Goal: Contribute content: Contribute content

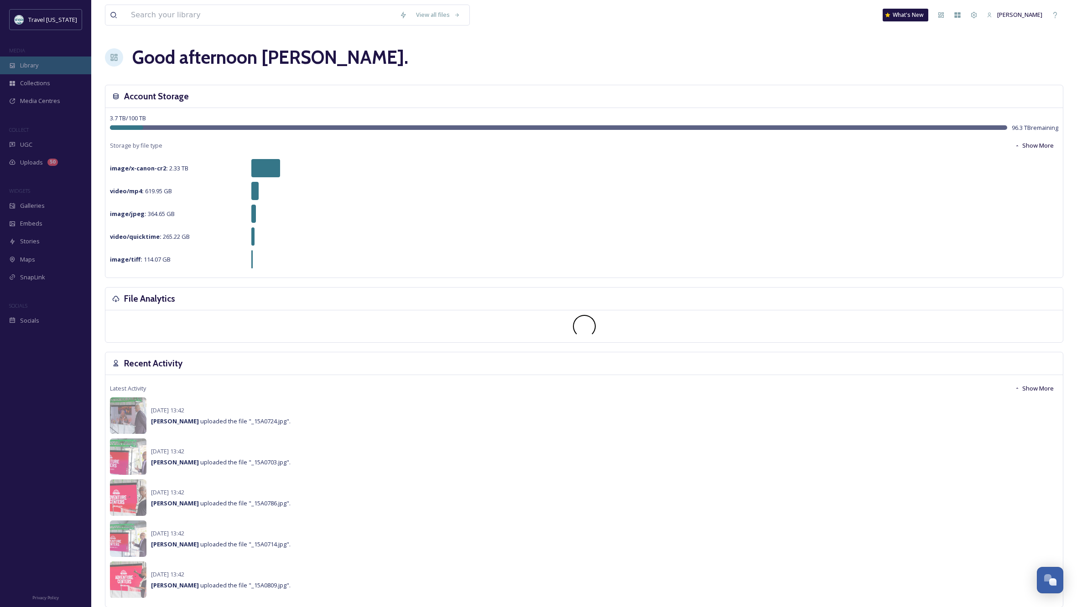
click at [24, 63] on span "Library" at bounding box center [29, 65] width 18 height 9
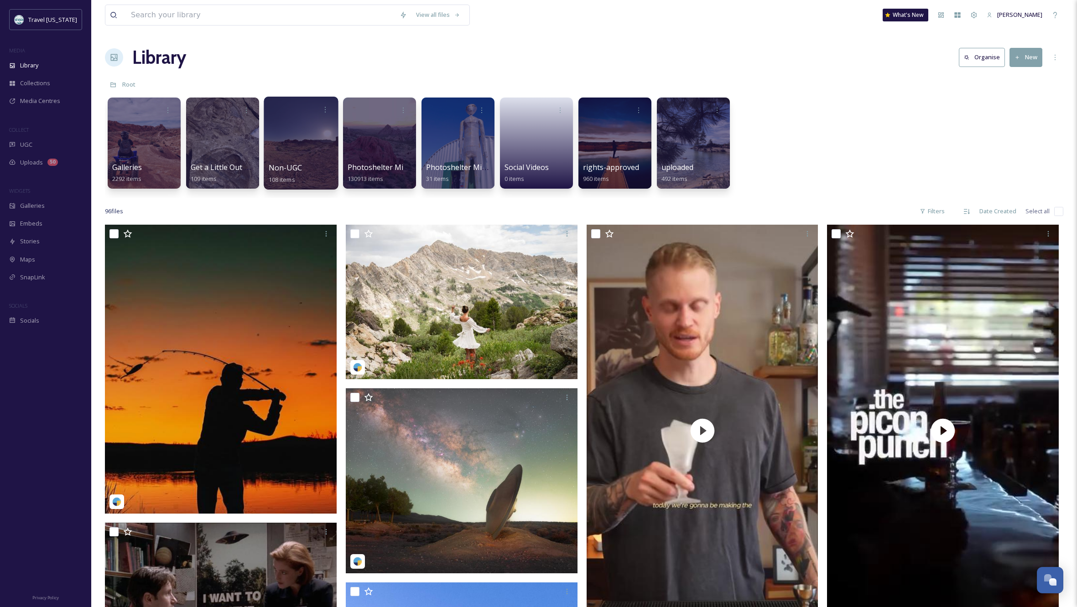
click at [310, 142] on div at bounding box center [301, 143] width 74 height 93
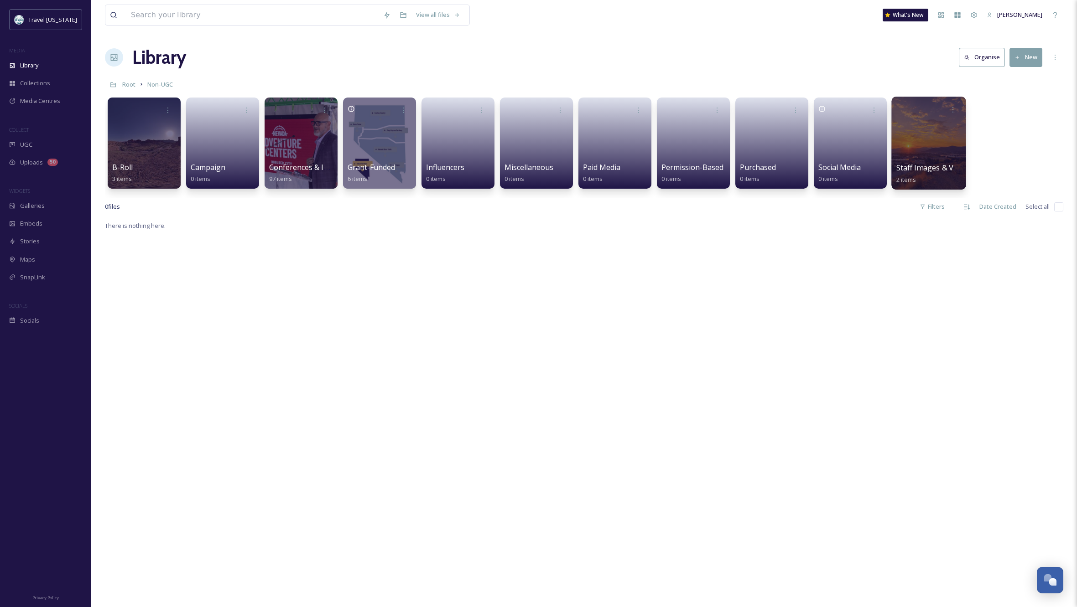
click at [920, 155] on div at bounding box center [928, 143] width 74 height 93
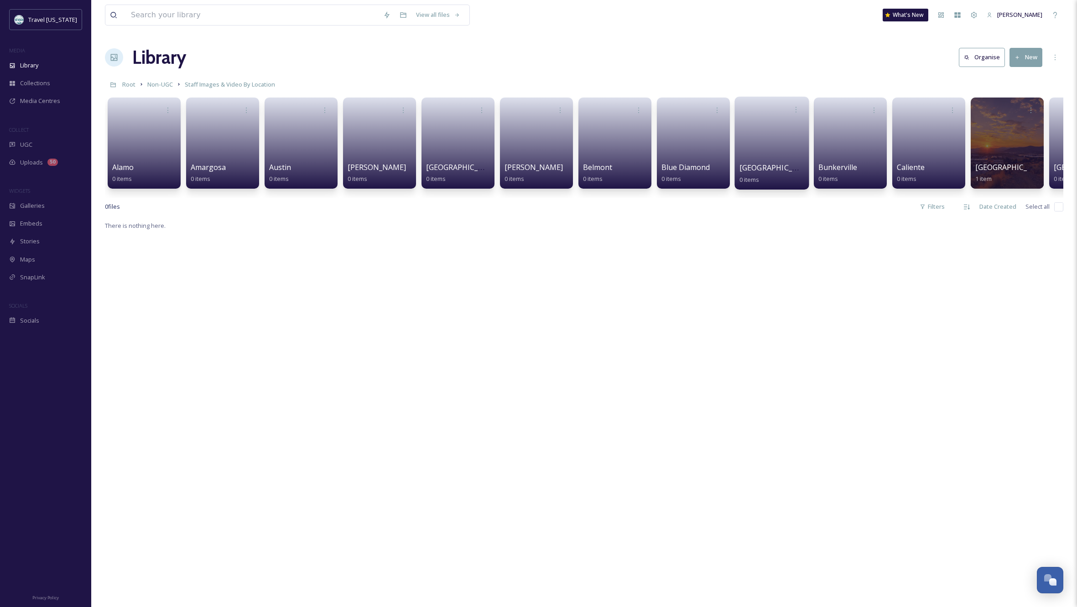
click at [760, 150] on link at bounding box center [771, 140] width 65 height 44
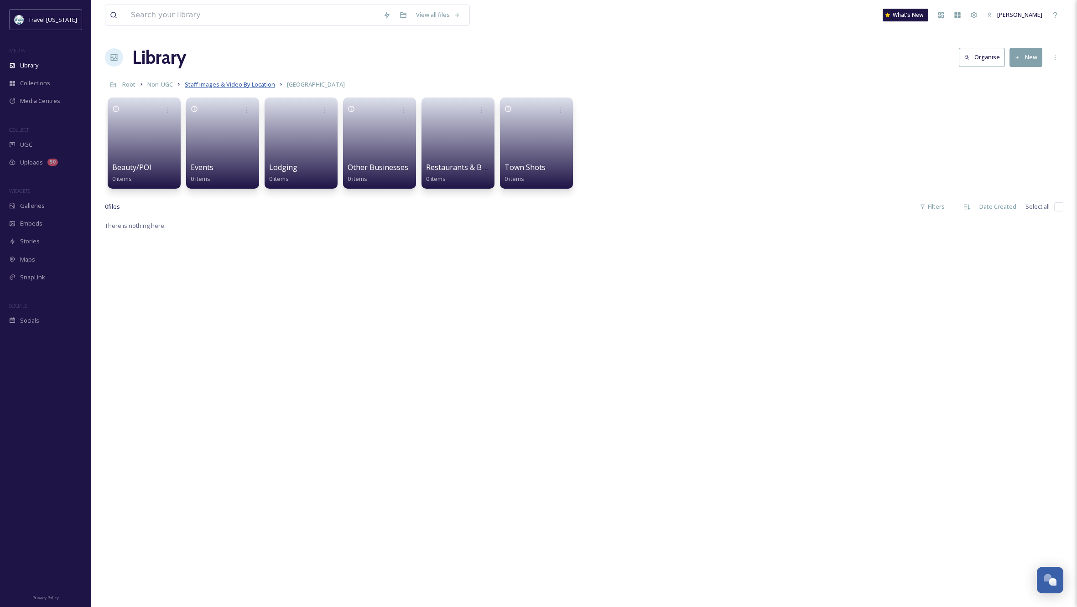
click at [264, 83] on span "Staff Images & Video By Location" at bounding box center [230, 84] width 90 height 8
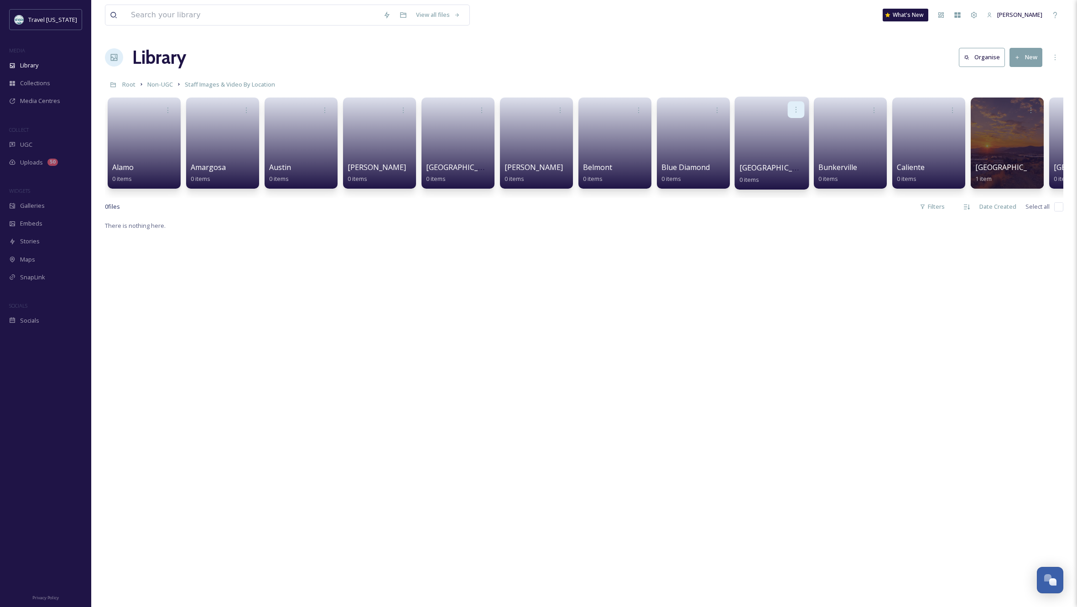
click at [792, 107] on div at bounding box center [796, 109] width 17 height 17
click at [782, 128] on span "Edit / Share" at bounding box center [774, 129] width 32 height 9
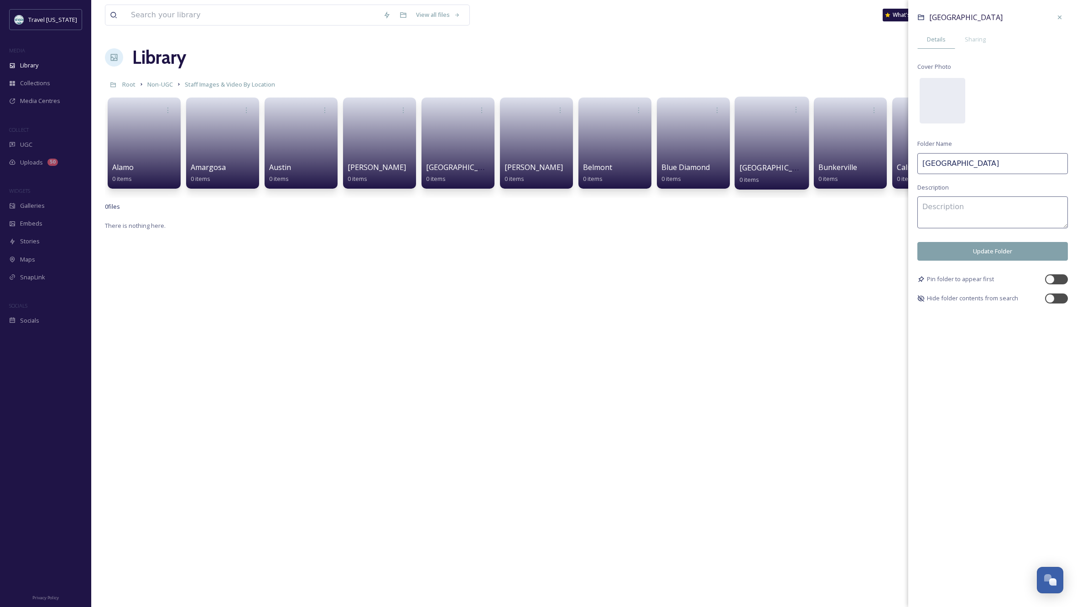
click at [975, 161] on input "[GEOGRAPHIC_DATA]" at bounding box center [992, 163] width 151 height 21
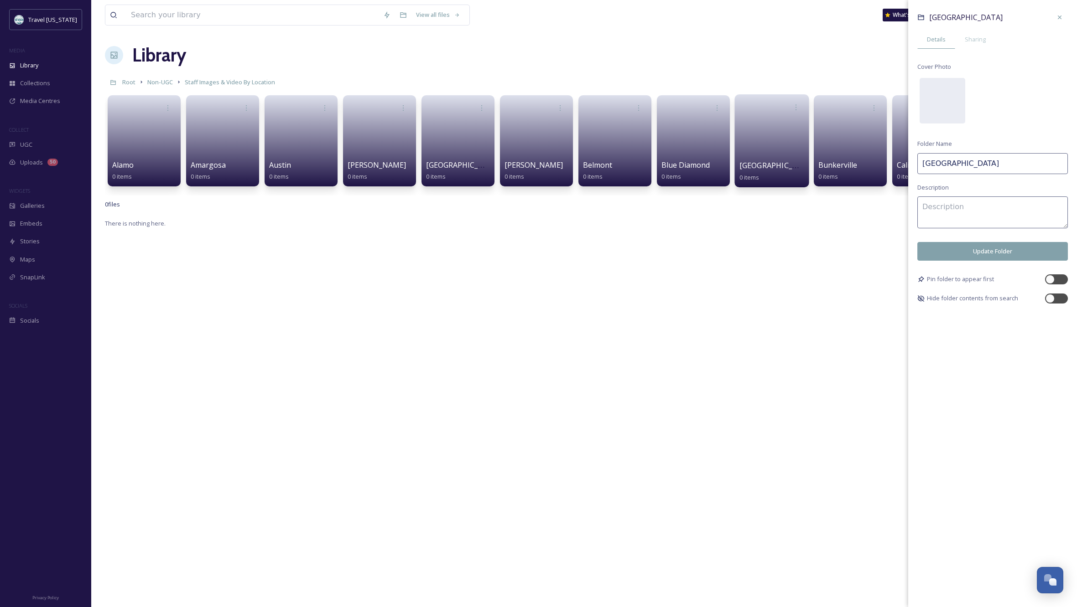
type input "[GEOGRAPHIC_DATA]"
click at [1002, 246] on button "Update Folder" at bounding box center [992, 251] width 151 height 19
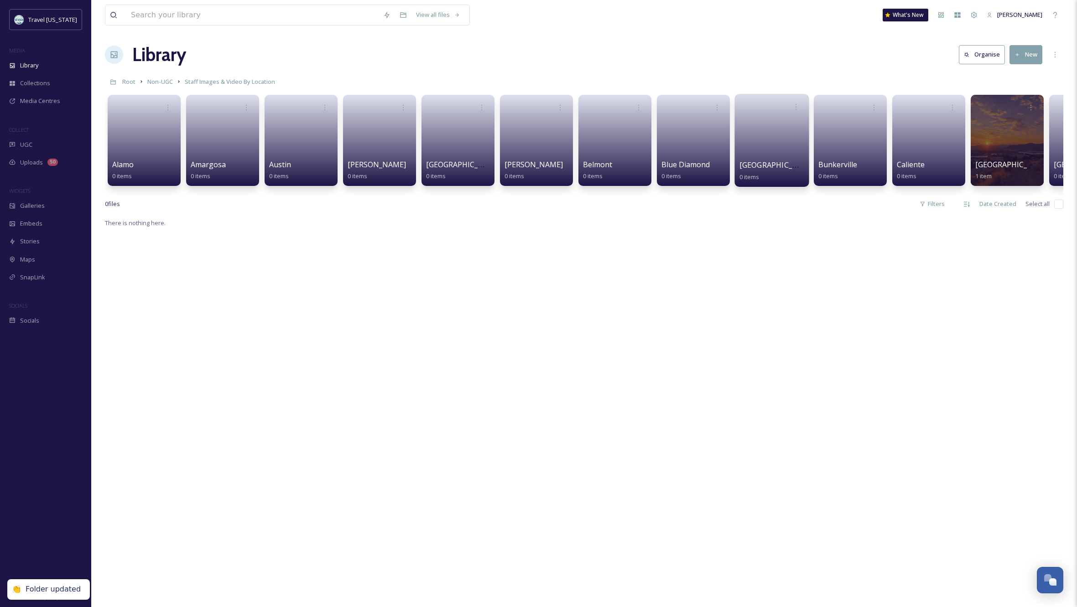
scroll to position [3, 0]
click at [27, 99] on span "Media Centres" at bounding box center [40, 101] width 40 height 9
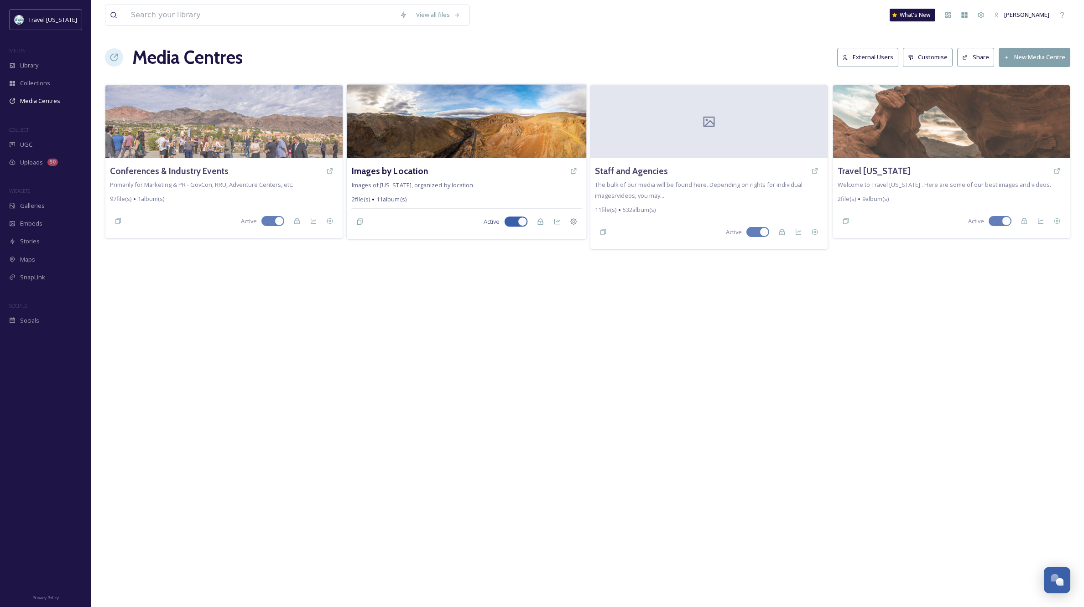
click at [503, 137] on img at bounding box center [466, 121] width 239 height 74
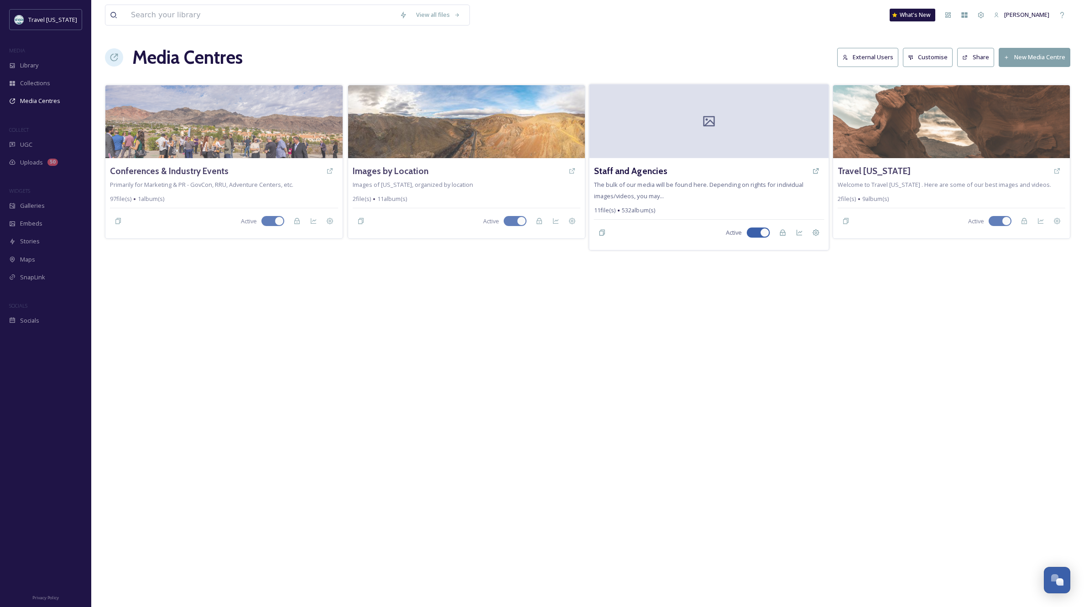
click at [717, 147] on div at bounding box center [708, 121] width 239 height 74
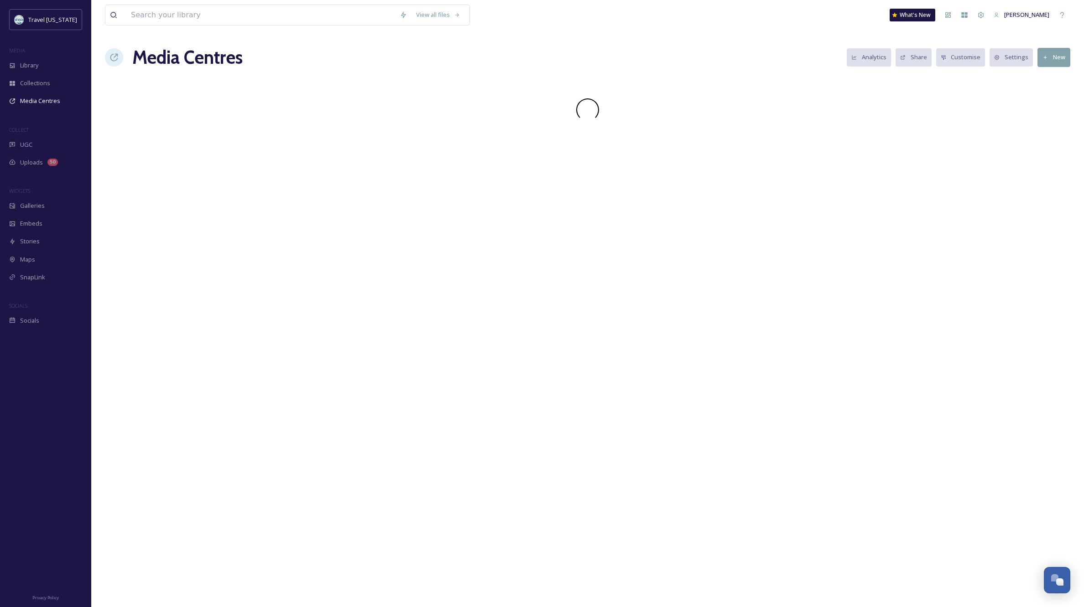
click at [717, 147] on div "View all files What's New [PERSON_NAME] Media Centres Analytics Share Customise…" at bounding box center [587, 303] width 992 height 607
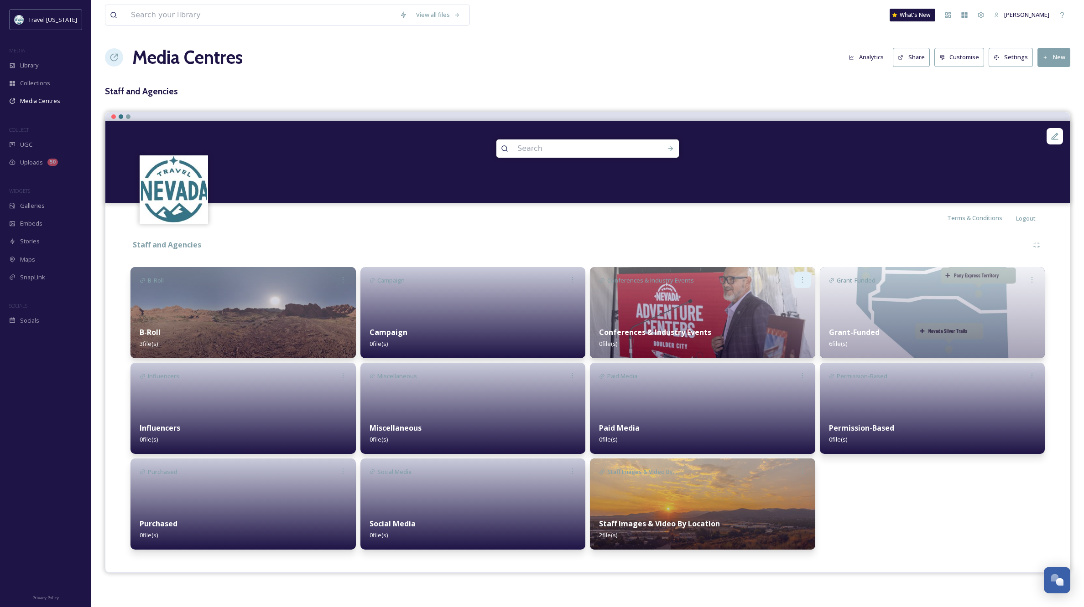
scroll to position [1, 0]
click at [801, 278] on icon at bounding box center [802, 279] width 7 height 7
click at [774, 374] on div "Delete" at bounding box center [787, 381] width 45 height 18
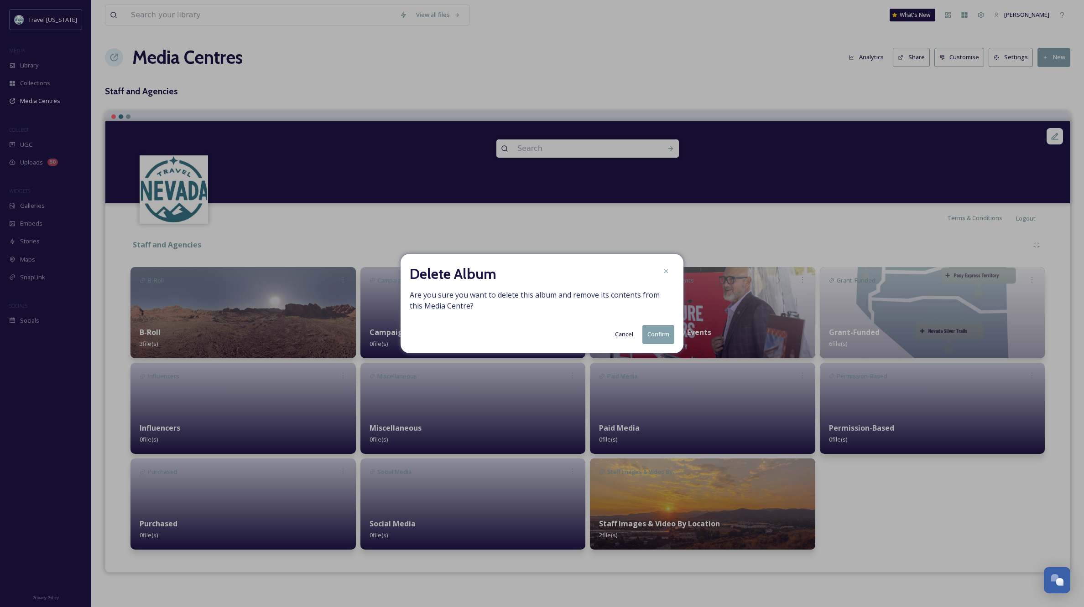
click at [666, 334] on button "Confirm" at bounding box center [658, 334] width 32 height 19
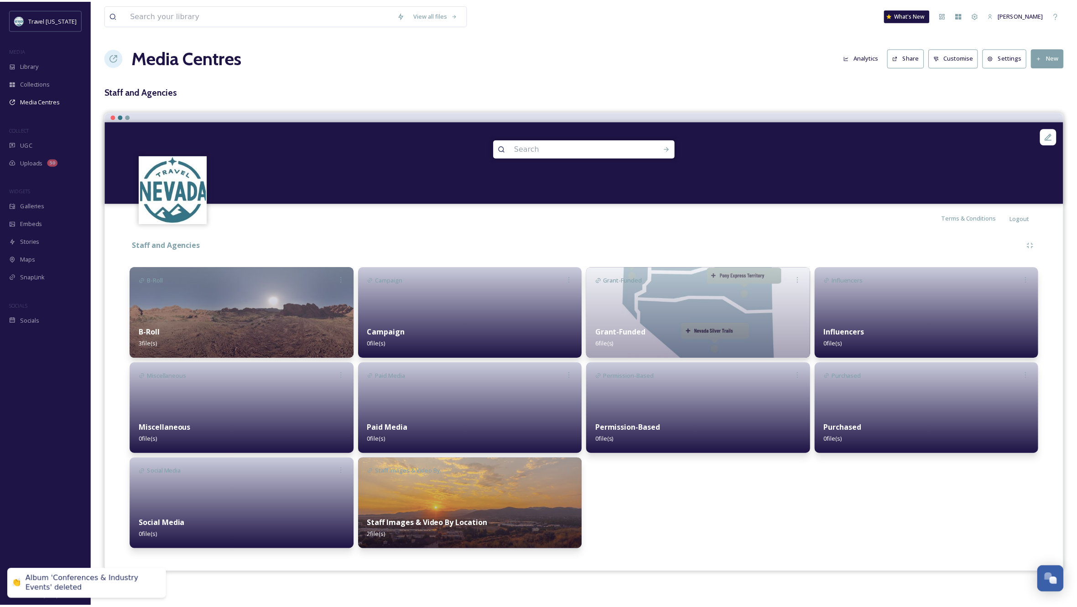
scroll to position [0, 0]
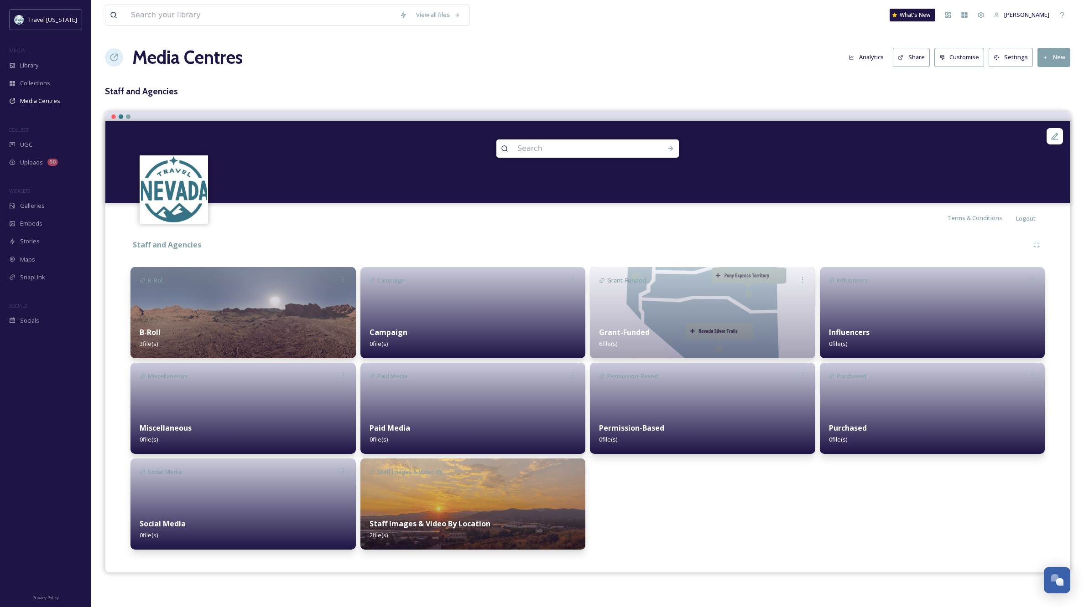
click at [436, 493] on img at bounding box center [472, 504] width 225 height 91
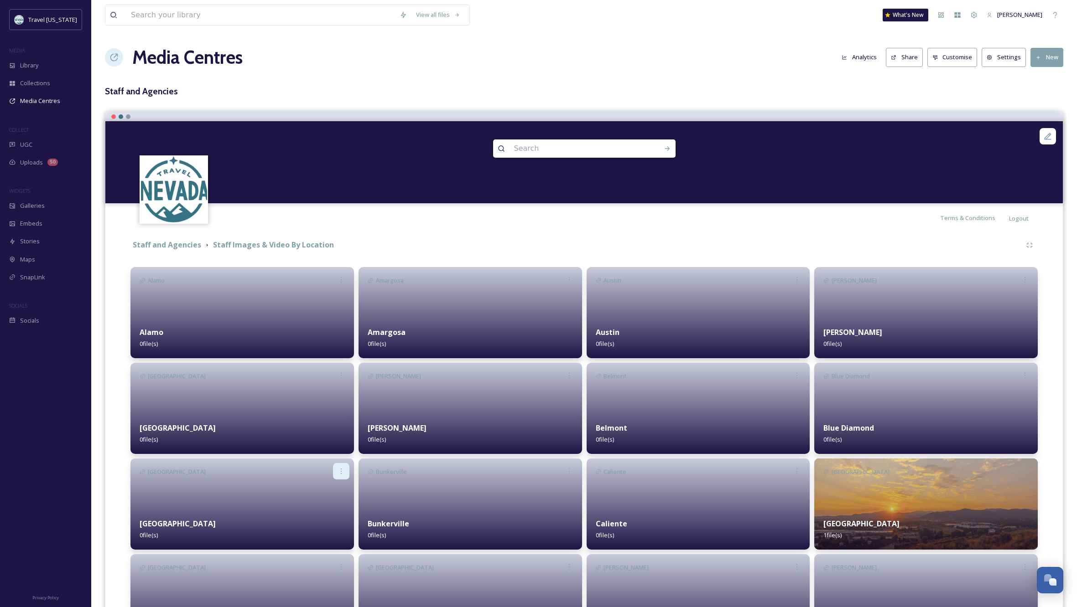
click at [342, 469] on icon at bounding box center [340, 471] width 7 height 7
click at [318, 491] on span "Edit" at bounding box center [314, 491] width 10 height 9
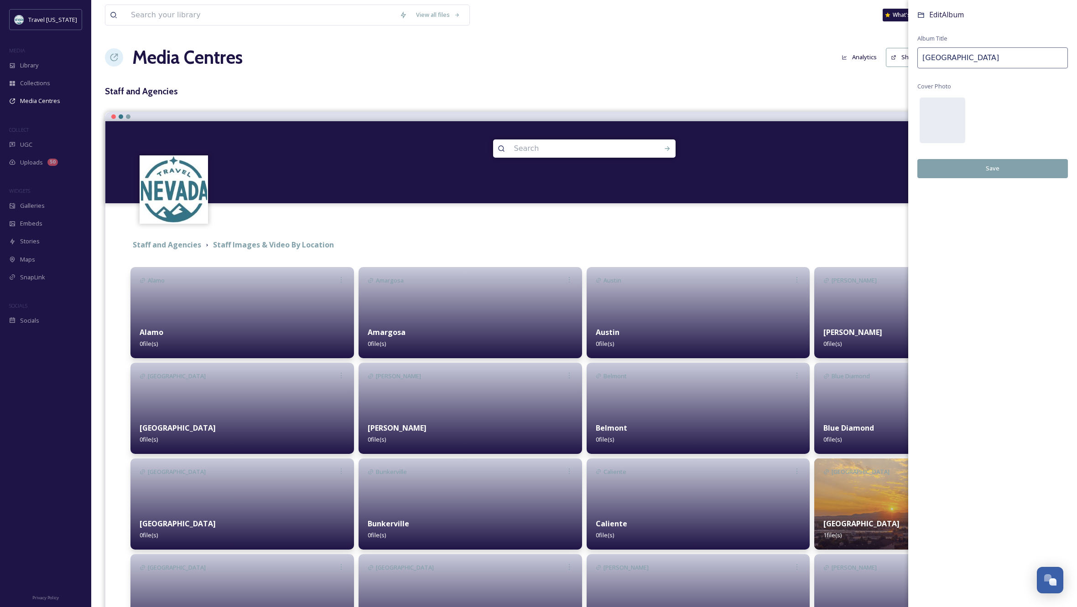
click at [955, 56] on input "[GEOGRAPHIC_DATA]" at bounding box center [992, 57] width 151 height 21
type input "[GEOGRAPHIC_DATA]"
click at [1001, 167] on button "Save" at bounding box center [992, 168] width 151 height 19
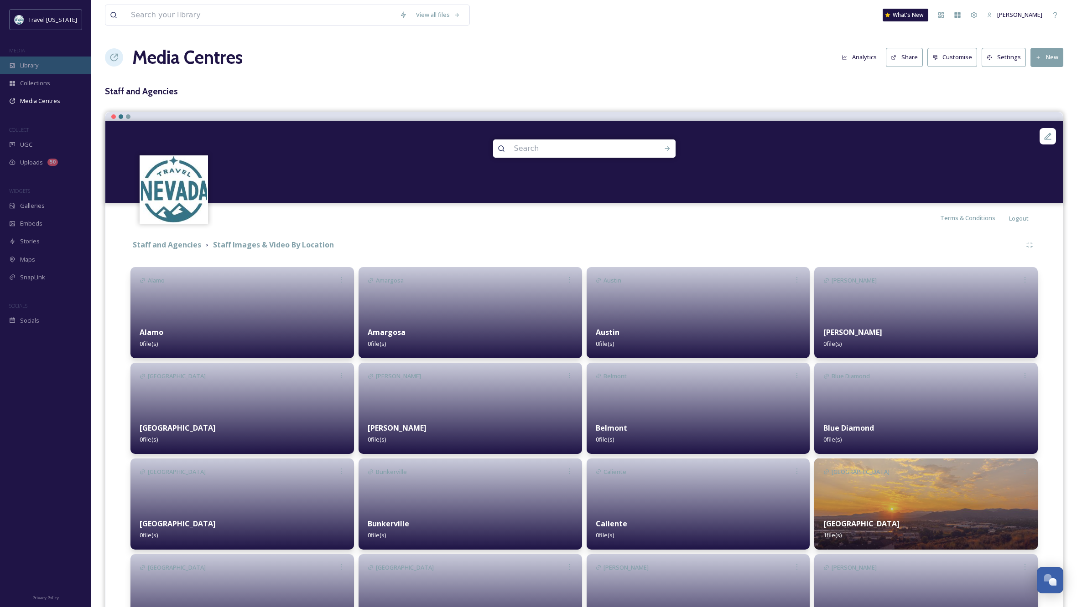
click at [30, 59] on div "Library" at bounding box center [45, 66] width 91 height 18
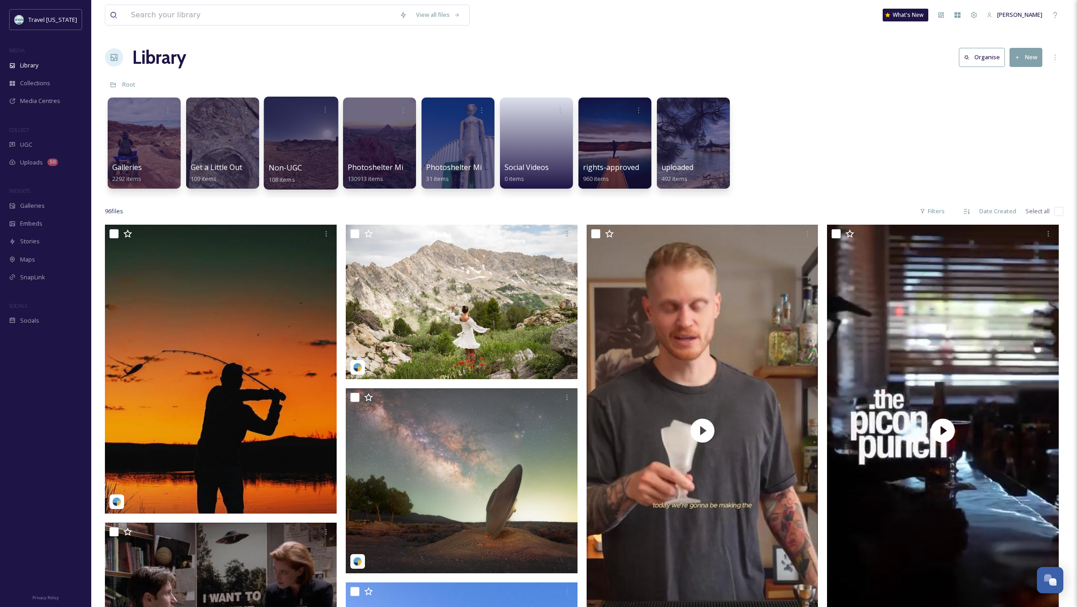
click at [295, 157] on div at bounding box center [301, 143] width 74 height 93
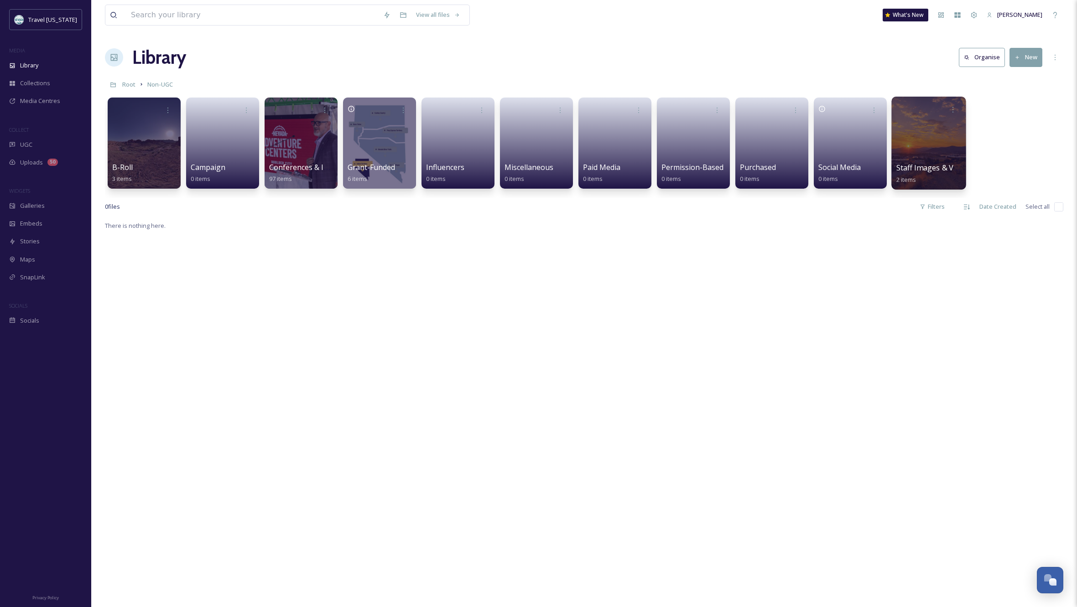
click at [914, 149] on div at bounding box center [928, 143] width 74 height 93
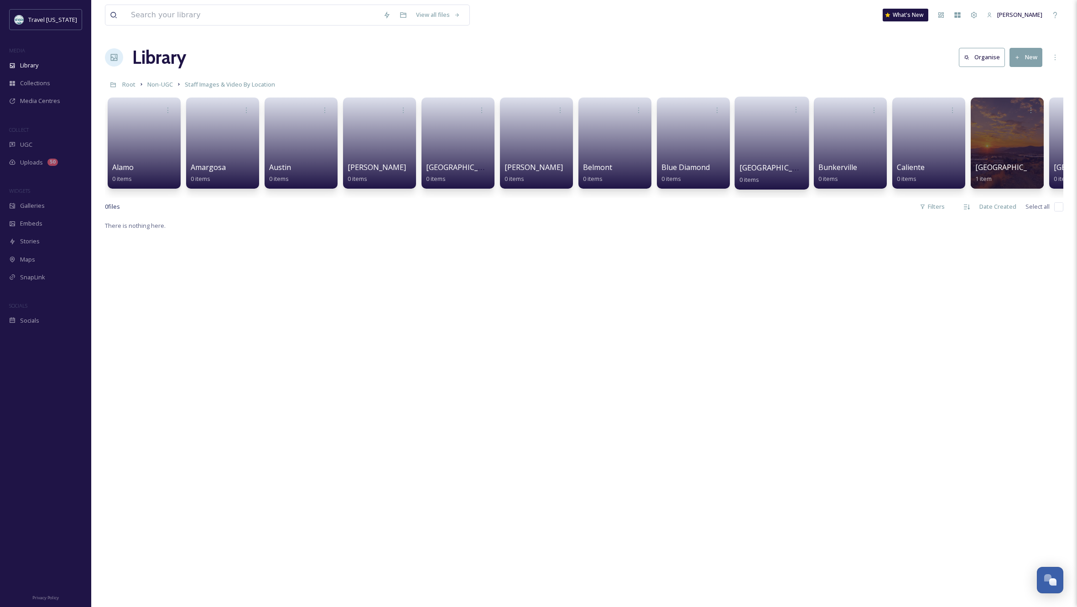
click at [763, 135] on link at bounding box center [771, 140] width 65 height 44
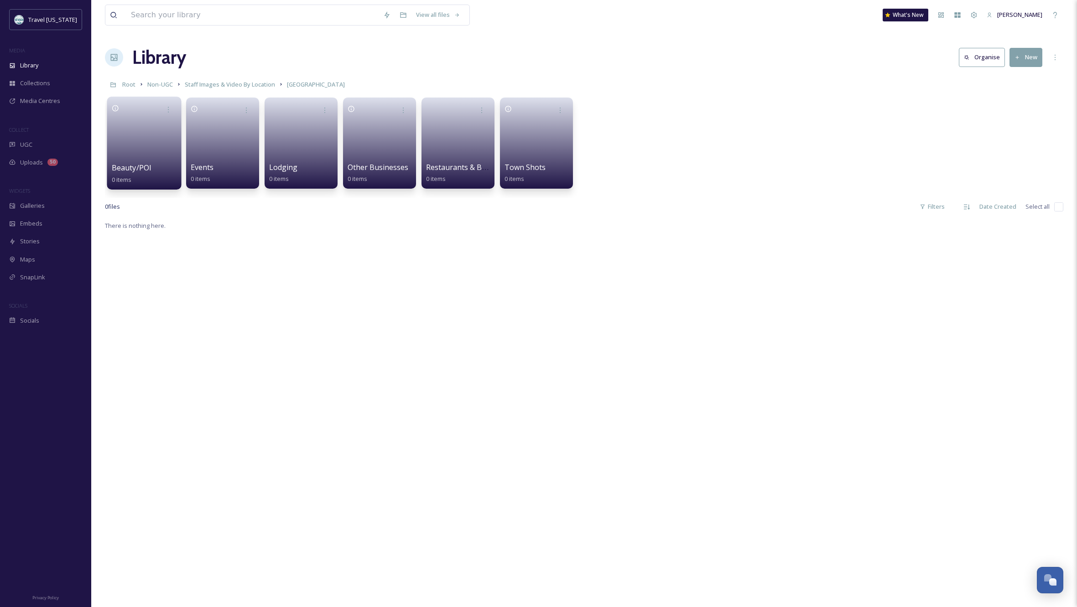
click at [140, 158] on link at bounding box center [144, 140] width 65 height 44
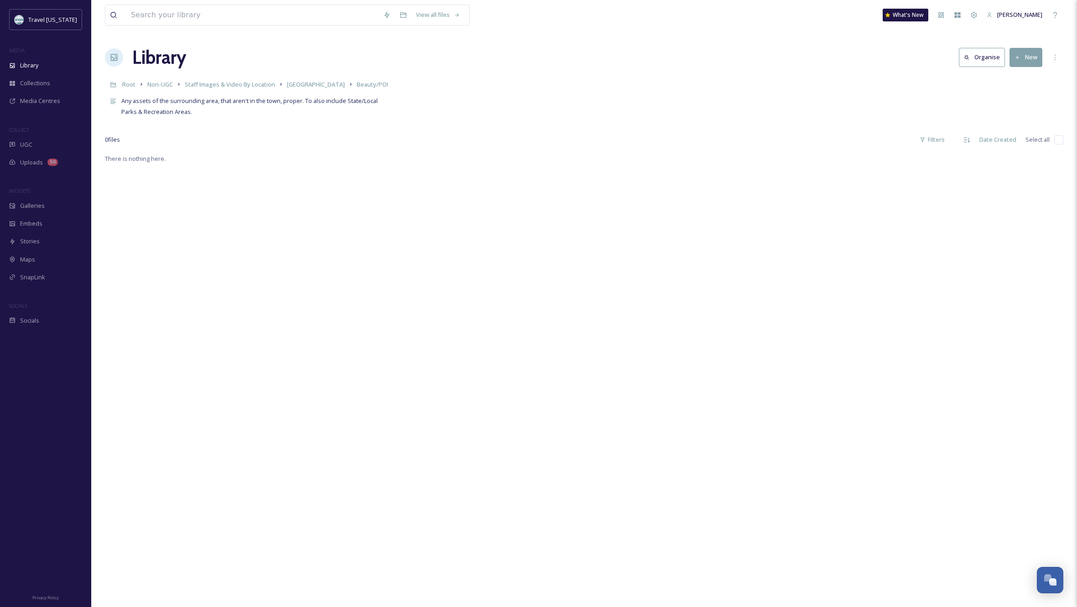
click at [1027, 56] on button "New" at bounding box center [1025, 57] width 33 height 19
click at [1029, 79] on span "File Upload" at bounding box center [1022, 78] width 30 height 9
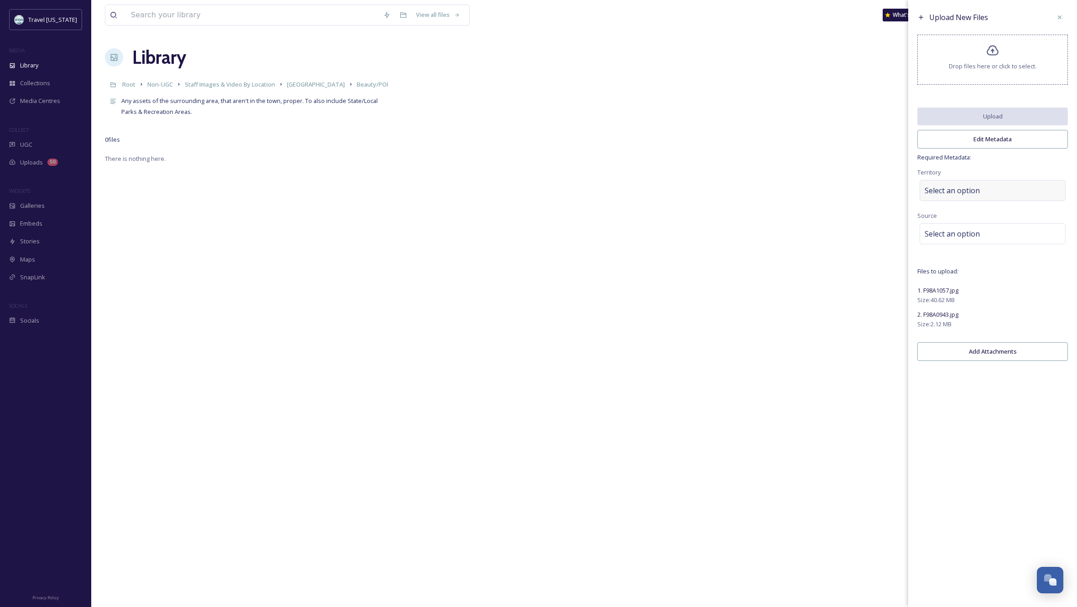
click at [969, 196] on span "Select an option" at bounding box center [951, 190] width 55 height 11
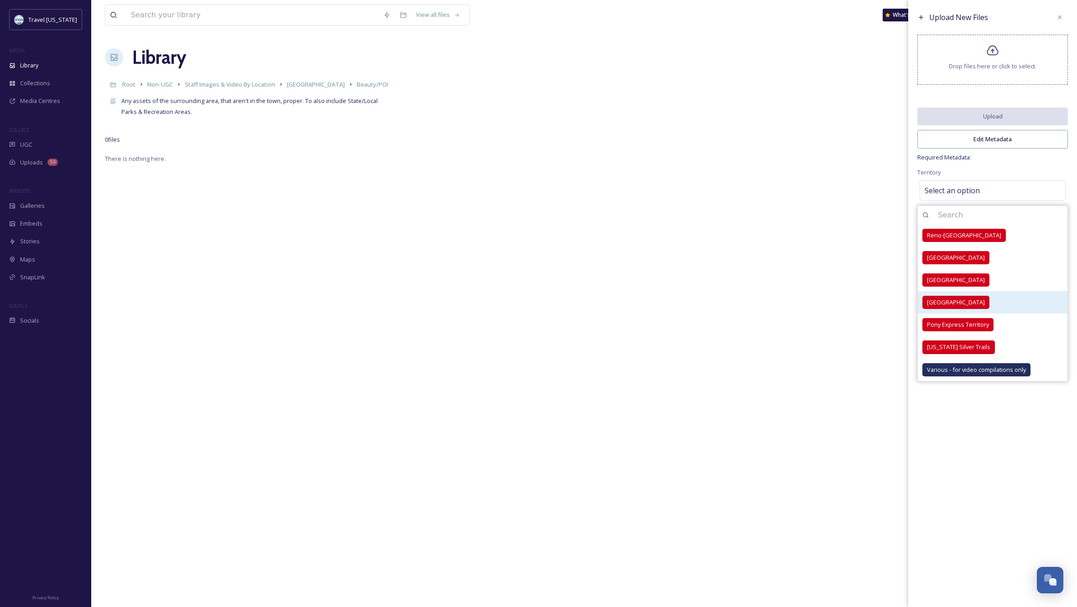
click at [955, 307] on span "[GEOGRAPHIC_DATA]" at bounding box center [956, 302] width 58 height 9
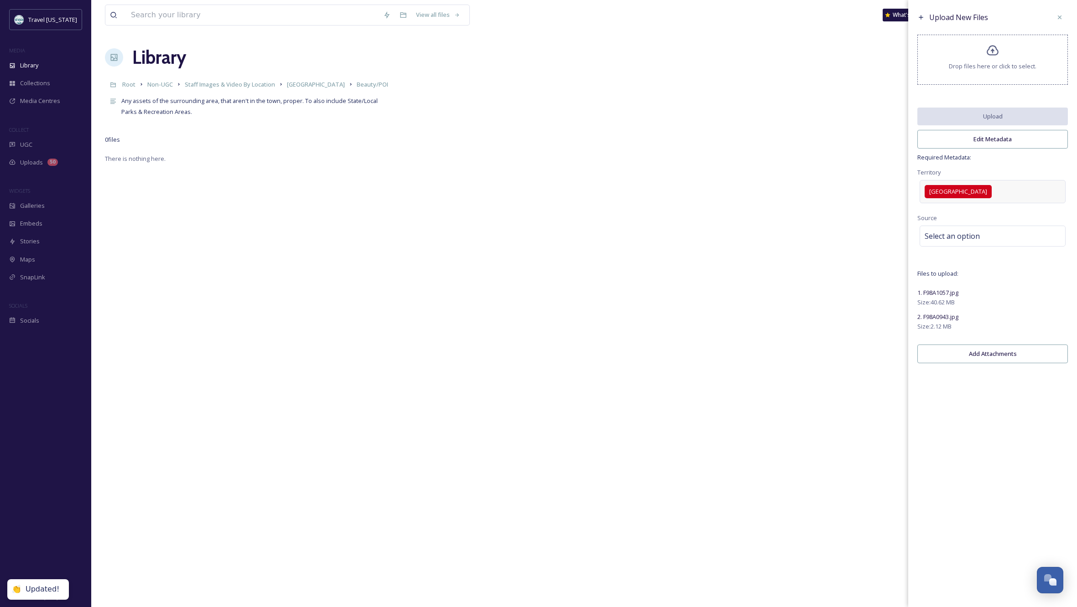
drag, startPoint x: 1035, startPoint y: 174, endPoint x: 1036, endPoint y: 189, distance: 14.6
click at [1035, 174] on div "Territory [GEOGRAPHIC_DATA]" at bounding box center [992, 186] width 151 height 39
click at [966, 240] on span "Select an option" at bounding box center [951, 236] width 55 height 11
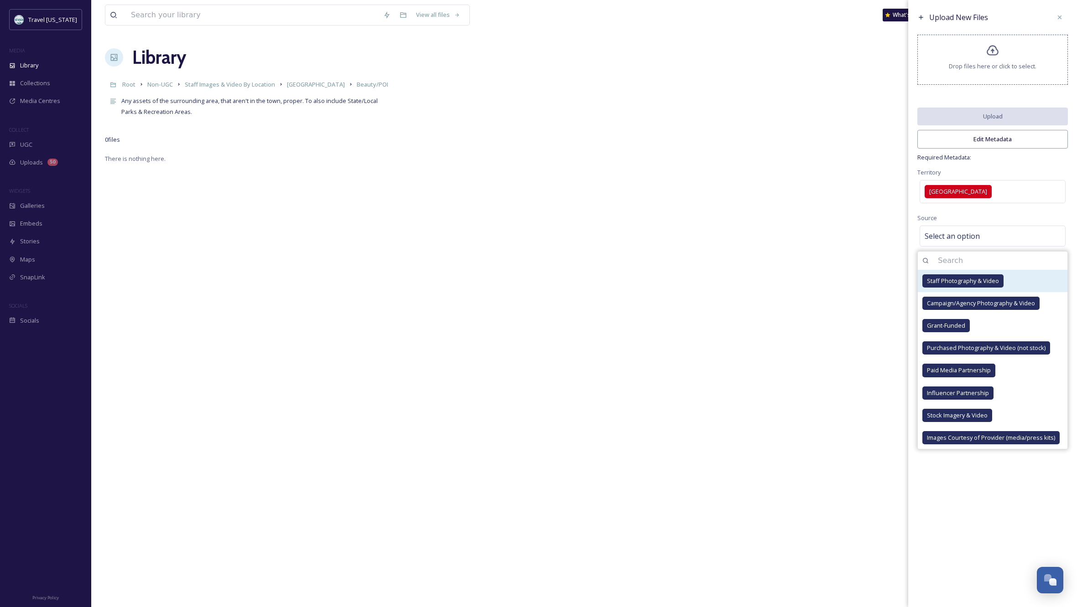
click at [965, 286] on span "Staff Photography & Video" at bounding box center [963, 281] width 72 height 9
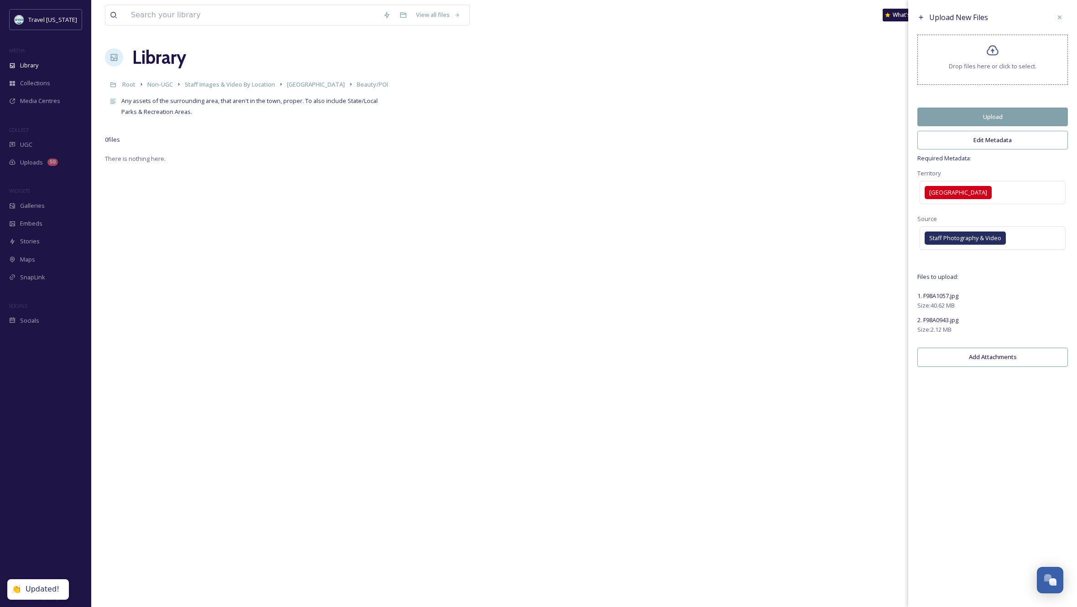
click at [993, 540] on div "Upload New Files Drop files here or click to select. Upload Edit Metadata Requi…" at bounding box center [992, 303] width 169 height 607
click at [1001, 121] on button "Upload" at bounding box center [992, 117] width 151 height 19
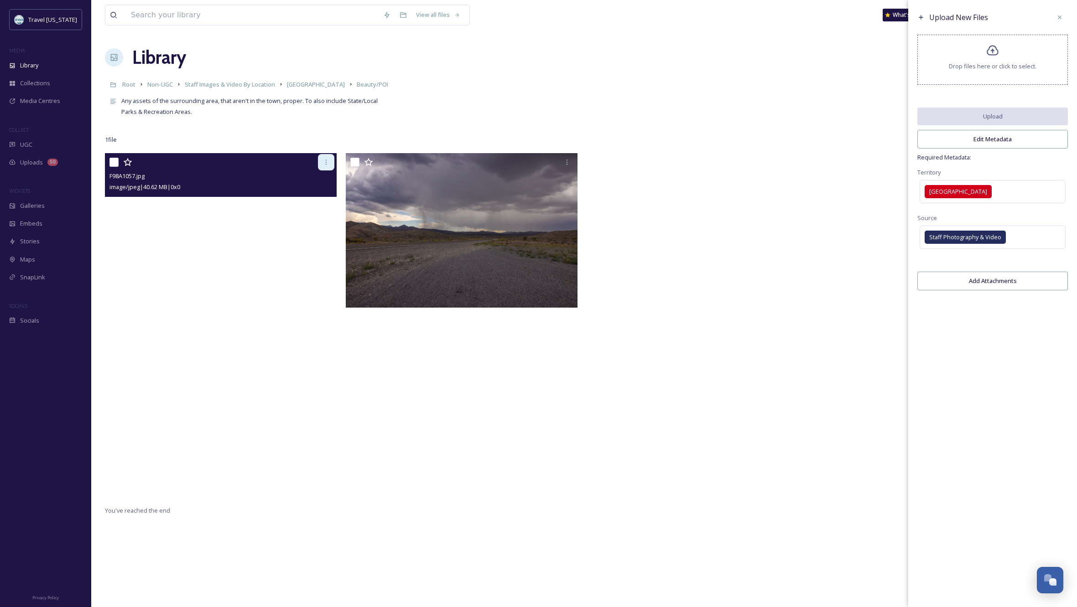
click at [325, 162] on icon at bounding box center [325, 162] width 7 height 7
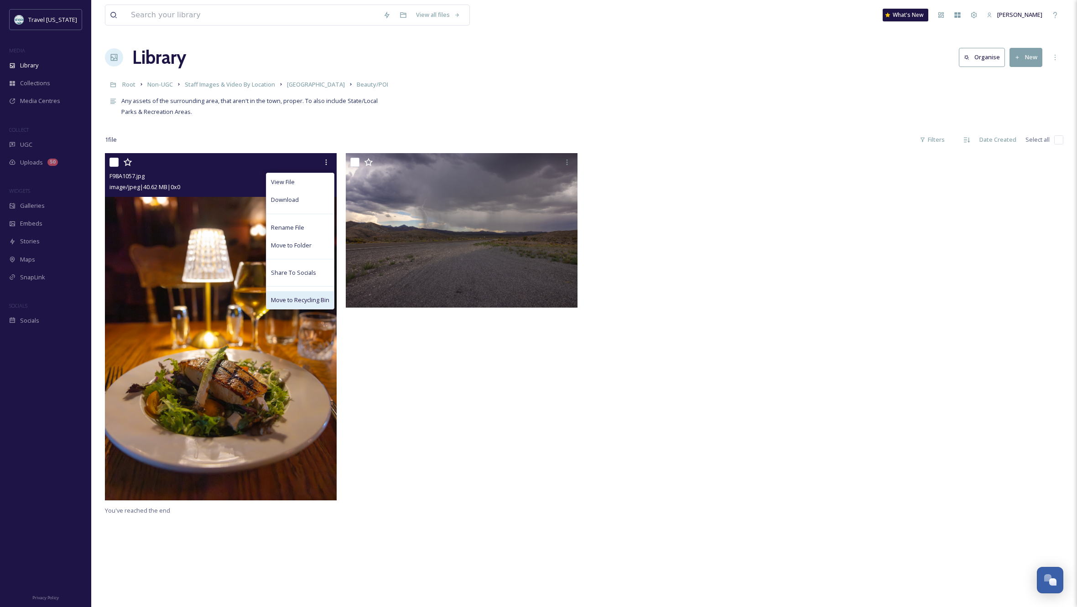
click at [294, 300] on span "Move to Recycling Bin" at bounding box center [300, 300] width 58 height 9
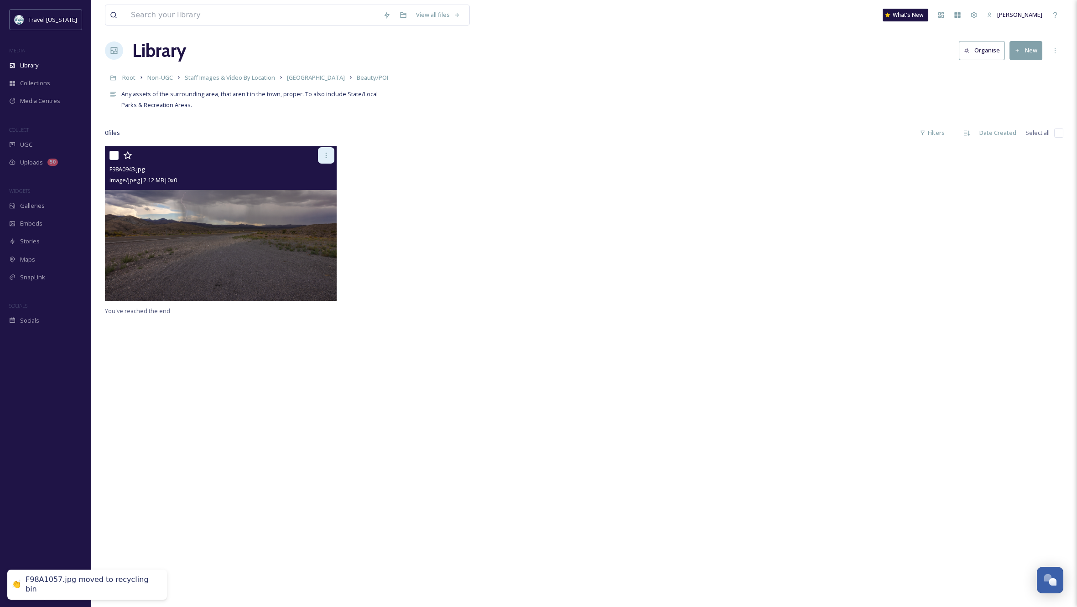
scroll to position [10, 0]
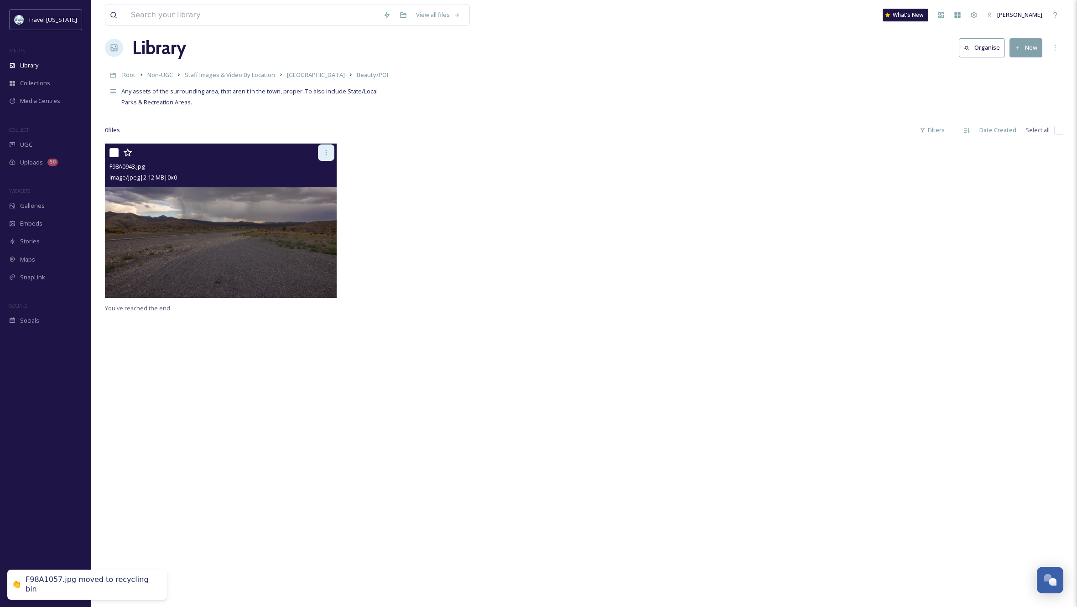
click at [327, 155] on icon at bounding box center [325, 152] width 7 height 7
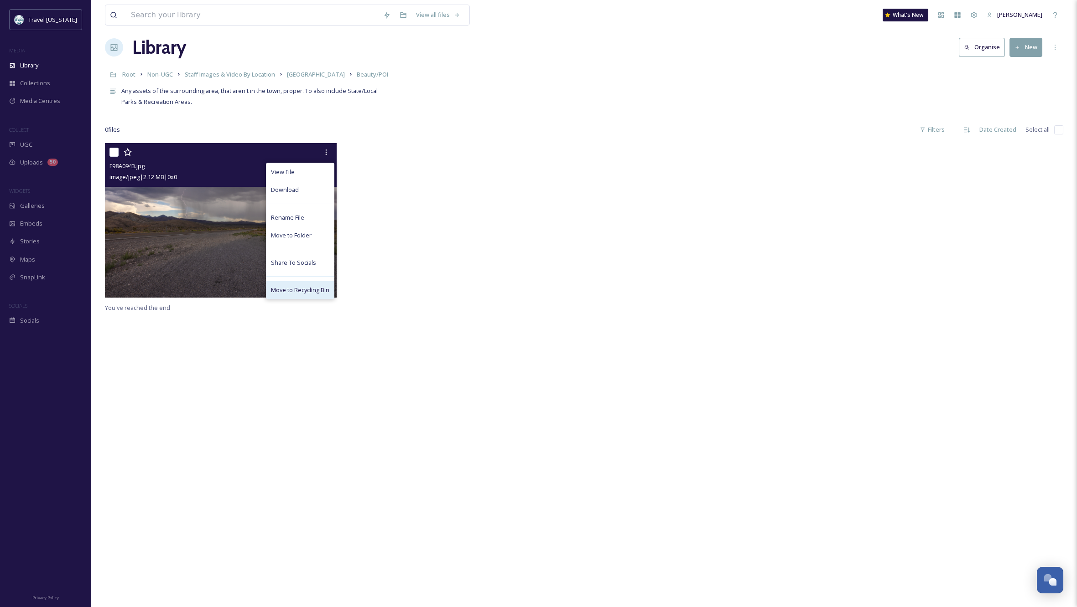
click at [314, 289] on span "Move to Recycling Bin" at bounding box center [300, 290] width 58 height 9
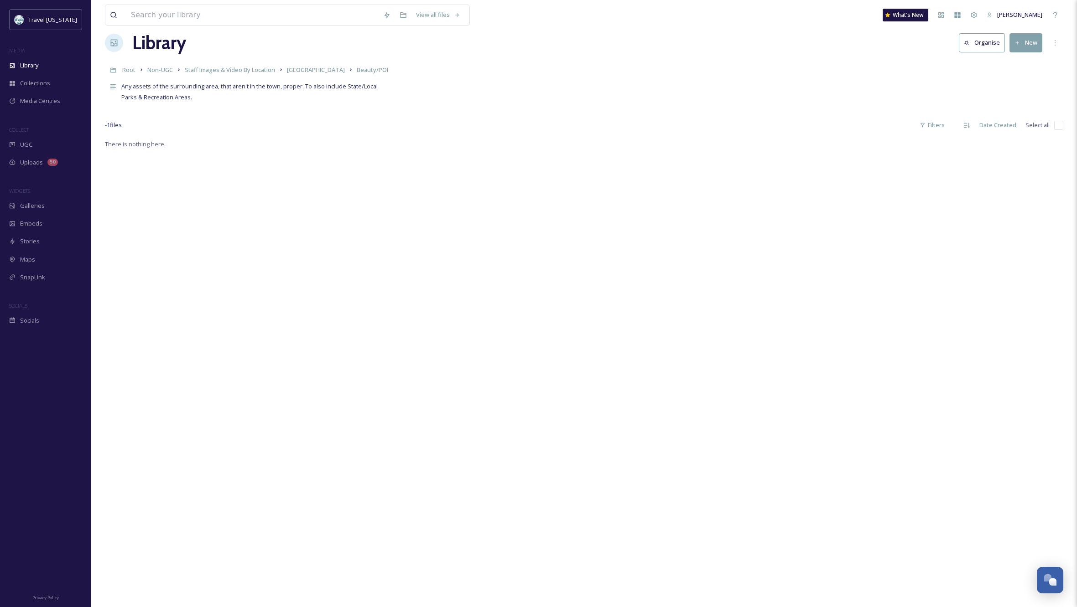
scroll to position [13, 0]
click at [1028, 46] on button "New" at bounding box center [1025, 44] width 33 height 19
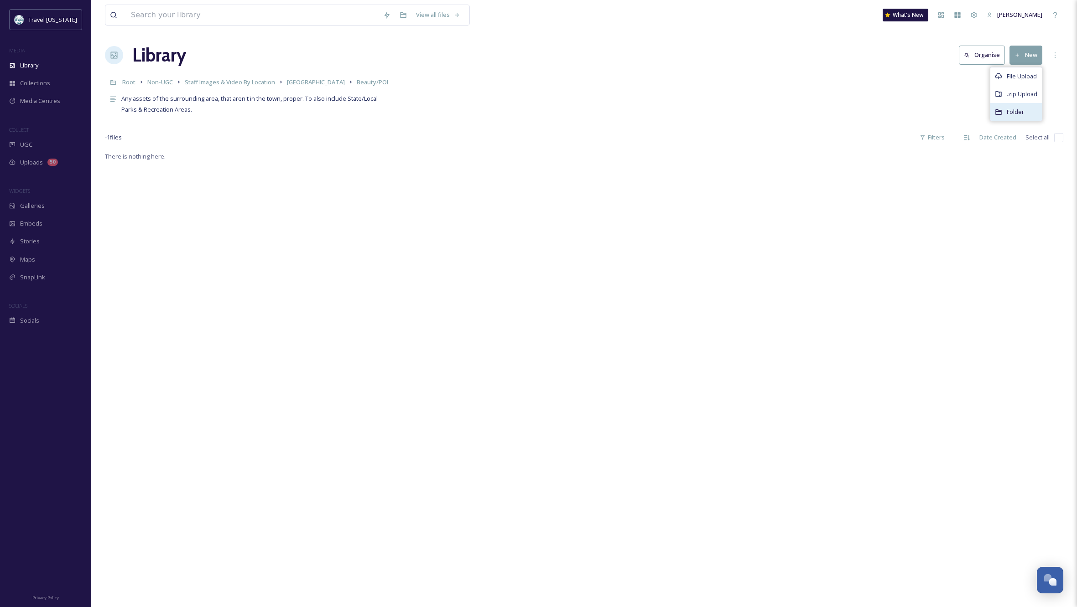
scroll to position [0, 0]
click at [1020, 75] on span "File Upload" at bounding box center [1022, 75] width 30 height 9
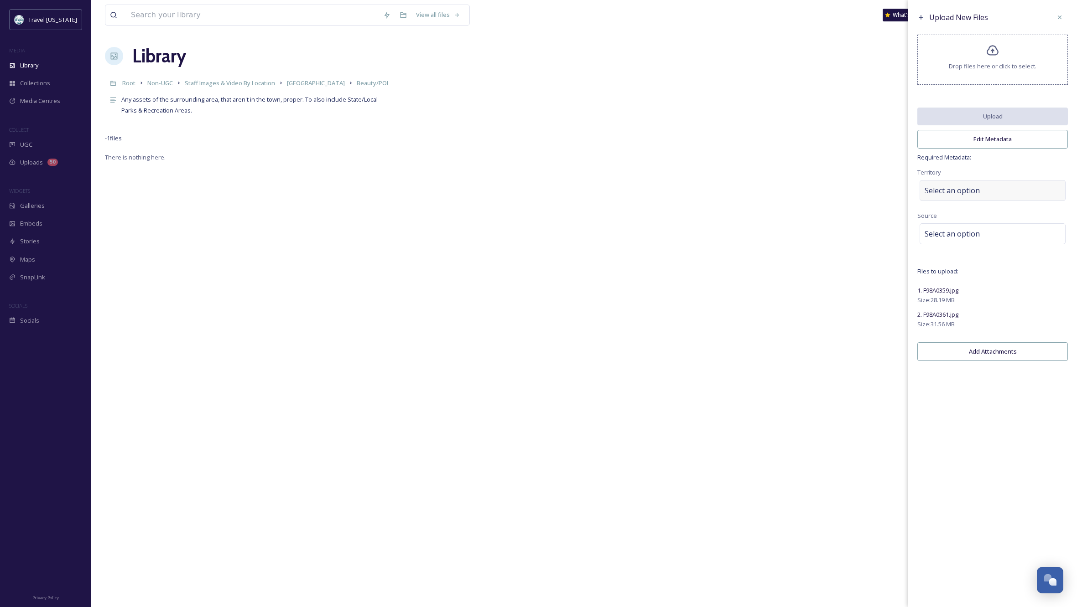
click at [1015, 199] on div "Select an option" at bounding box center [992, 190] width 146 height 21
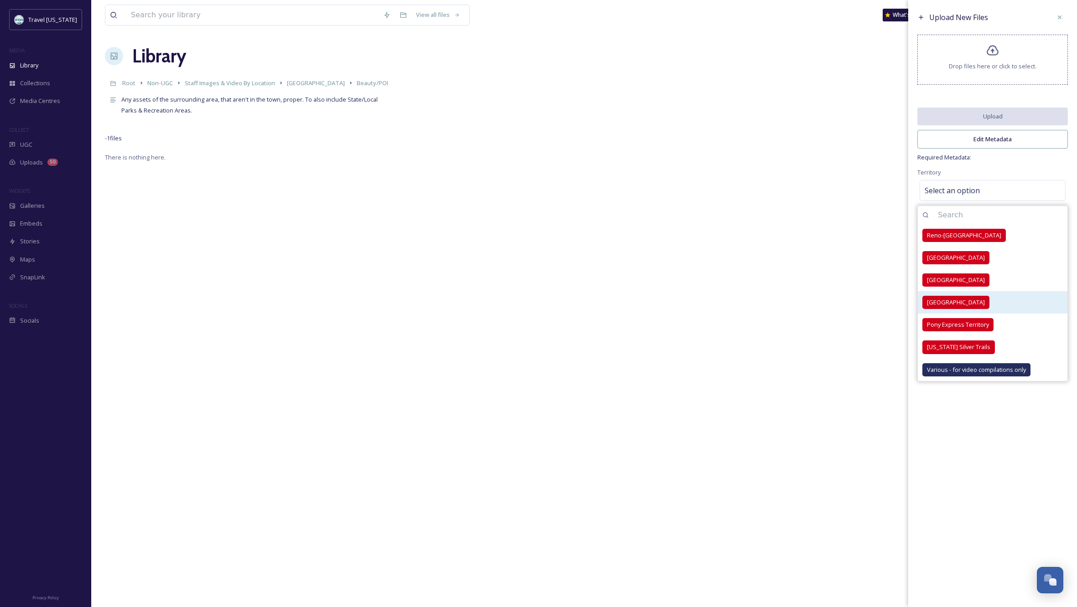
click at [948, 307] on span "[GEOGRAPHIC_DATA]" at bounding box center [956, 302] width 58 height 9
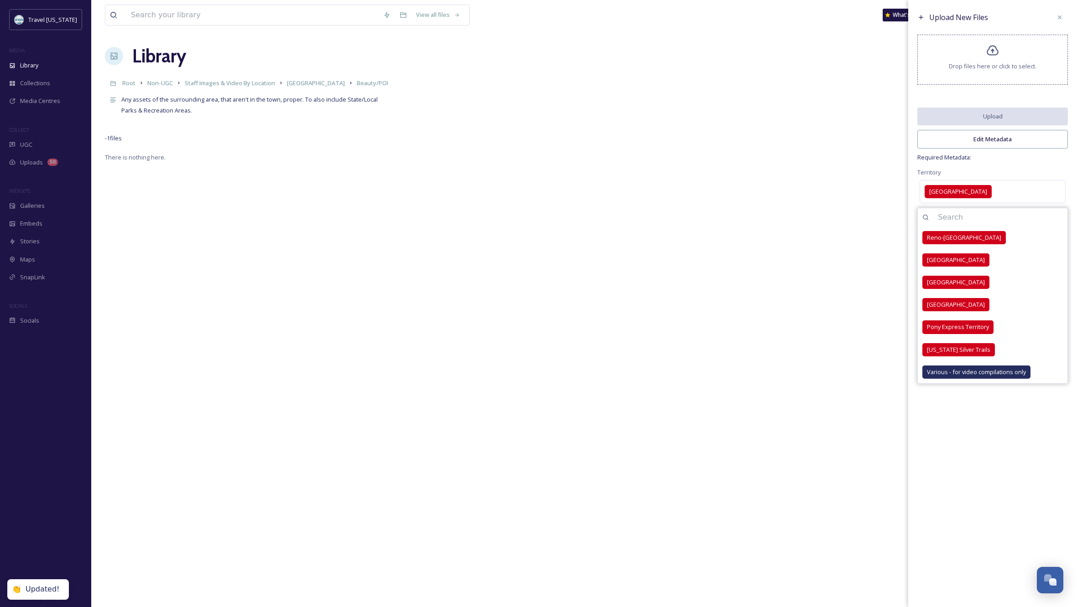
drag, startPoint x: 993, startPoint y: 456, endPoint x: 1007, endPoint y: 389, distance: 68.9
click at [993, 456] on div "Upload New Files Drop files here or click to select. Upload Edit Metadata Requi…" at bounding box center [992, 303] width 169 height 607
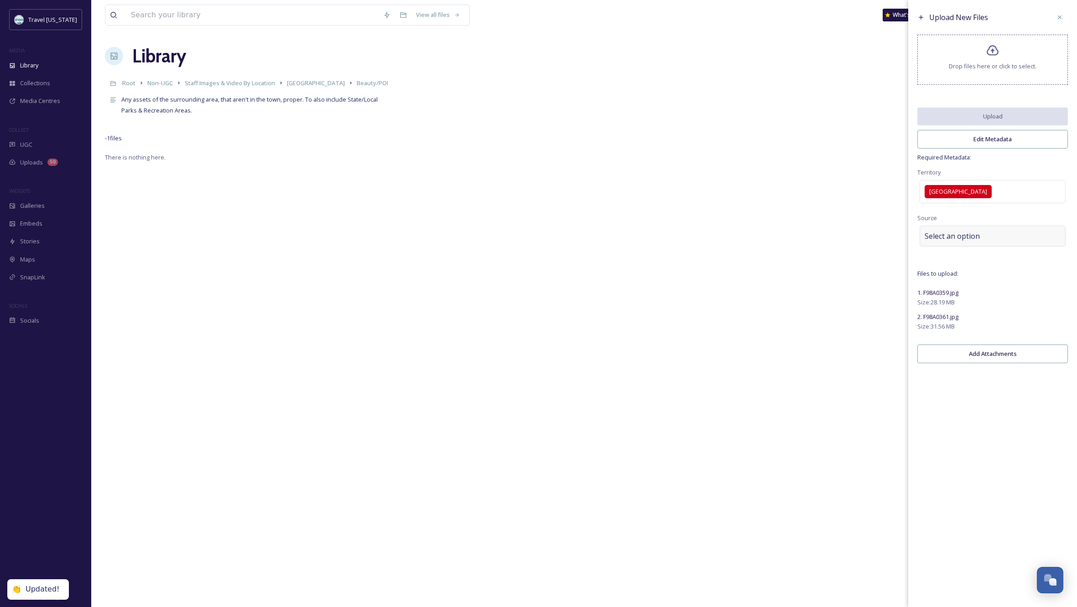
click at [974, 234] on div "Select an option" at bounding box center [992, 236] width 146 height 21
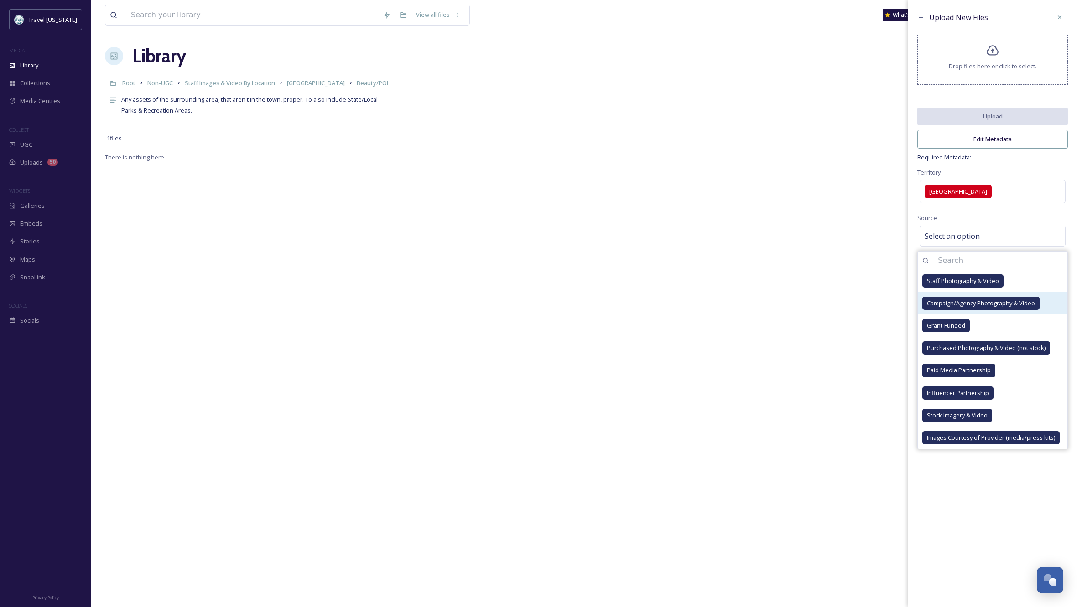
drag, startPoint x: 976, startPoint y: 286, endPoint x: 1000, endPoint y: 304, distance: 30.9
click at [976, 286] on span "Staff Photography & Video" at bounding box center [963, 281] width 72 height 9
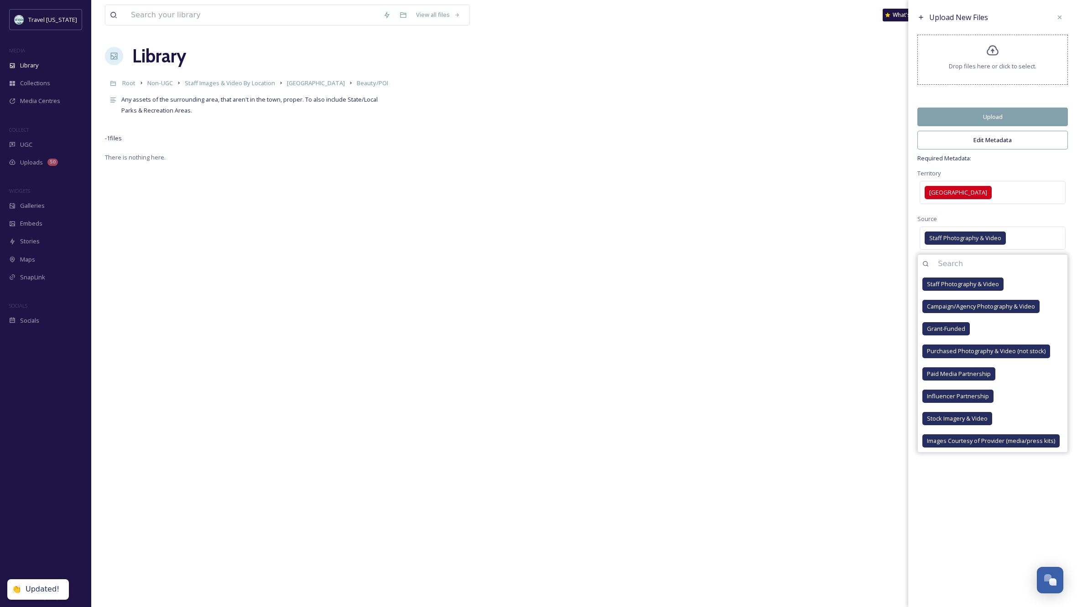
drag, startPoint x: 1015, startPoint y: 483, endPoint x: 1020, endPoint y: 488, distance: 6.8
click at [1015, 483] on div "Upload New Files Drop files here or click to select. Upload Edit Metadata Requi…" at bounding box center [992, 303] width 169 height 607
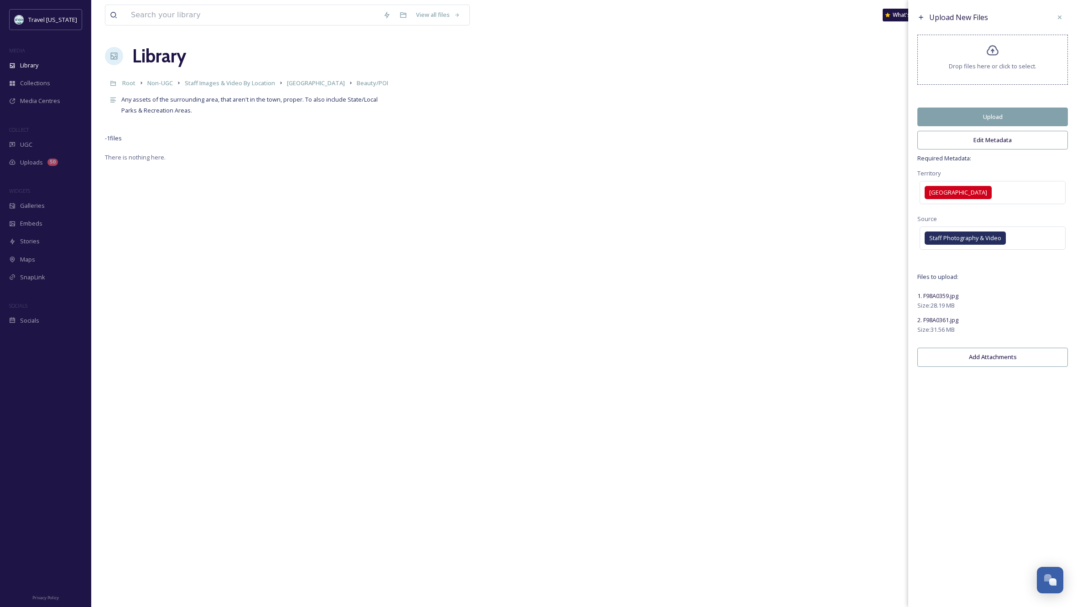
click at [953, 119] on button "Upload" at bounding box center [992, 117] width 151 height 19
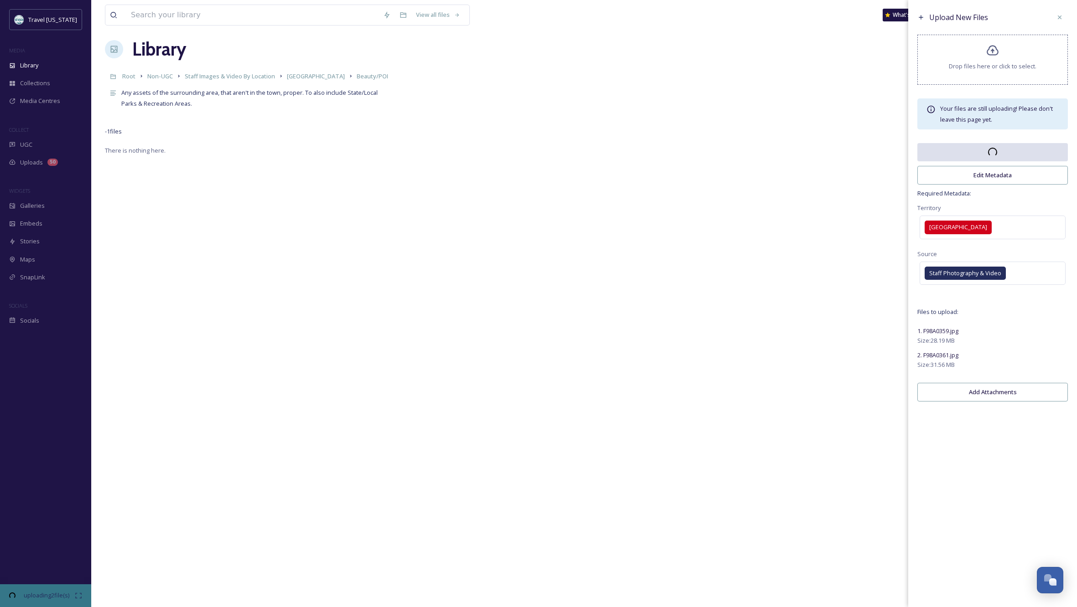
scroll to position [8, 0]
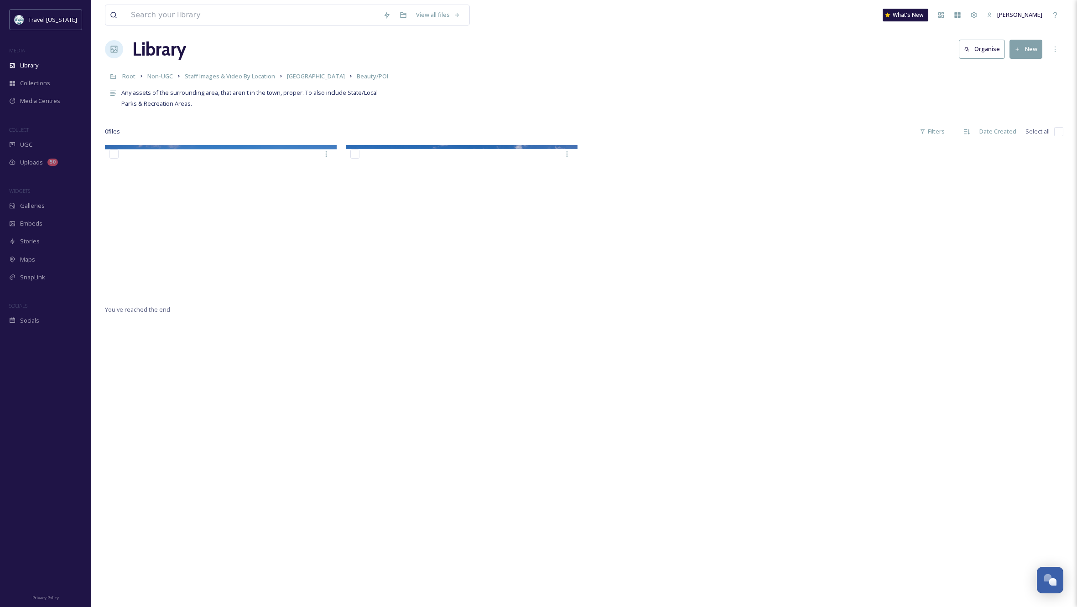
click at [680, 406] on div "You've reached the end" at bounding box center [584, 448] width 958 height 607
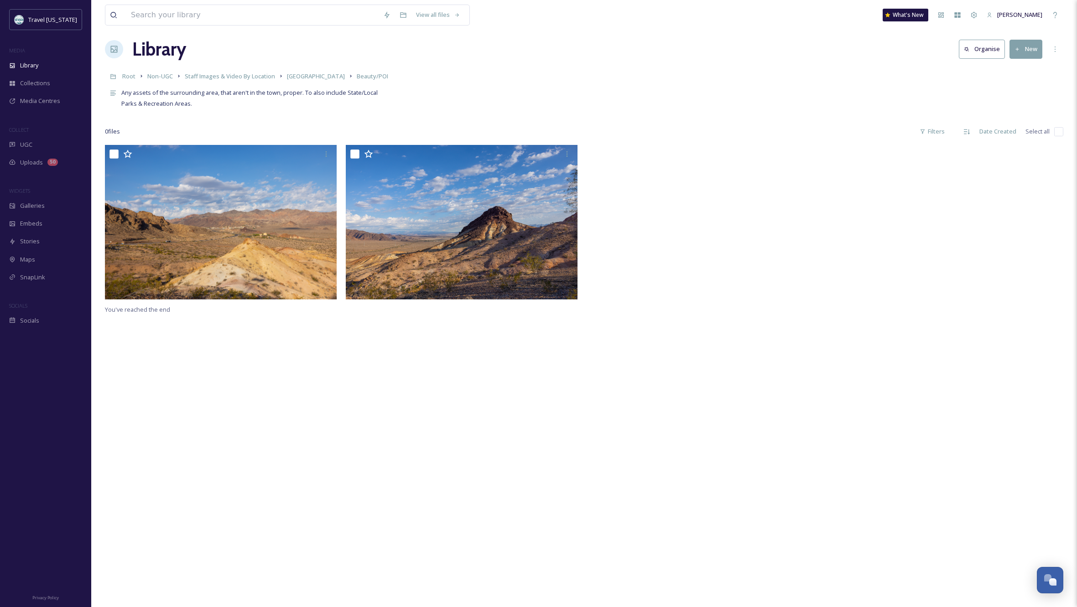
click at [1059, 130] on input "checkbox" at bounding box center [1058, 131] width 9 height 9
checkbox input "true"
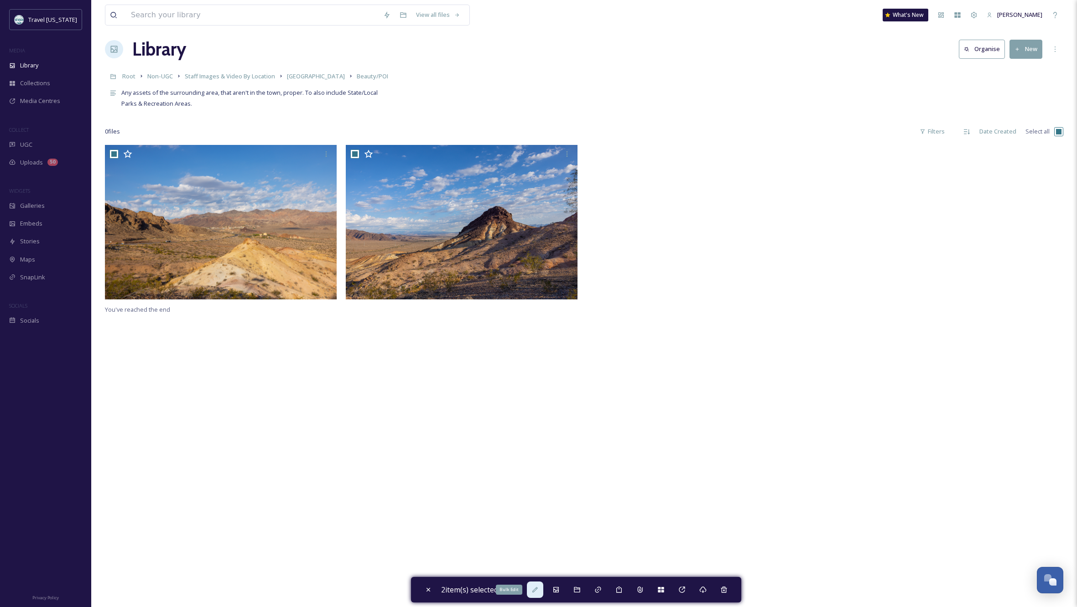
click at [537, 591] on icon at bounding box center [534, 590] width 7 height 7
click at [538, 588] on icon at bounding box center [534, 590] width 7 height 7
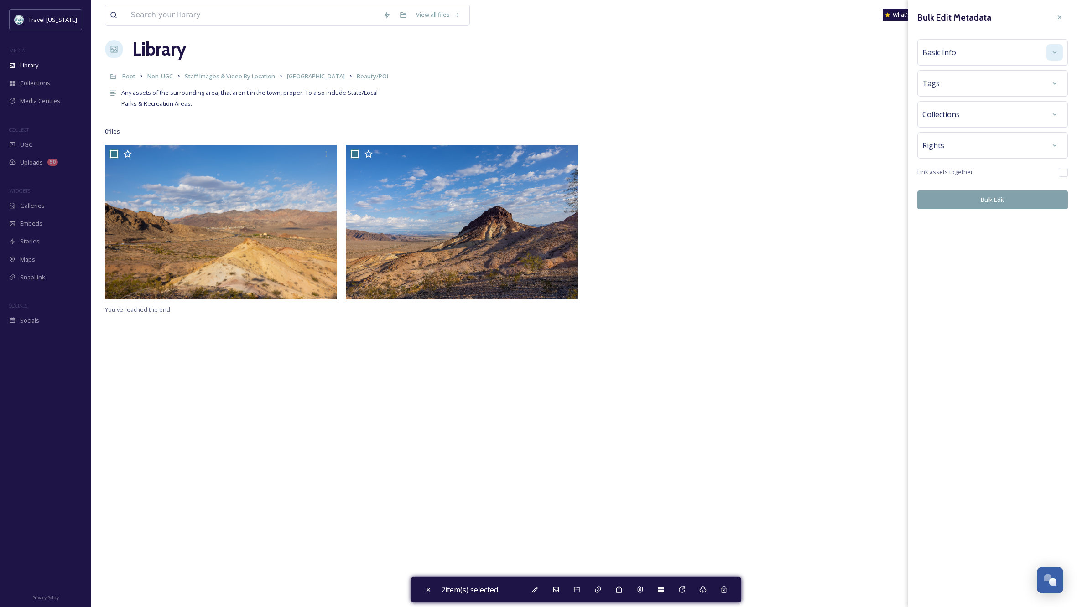
click at [1050, 50] on div at bounding box center [1054, 52] width 16 height 16
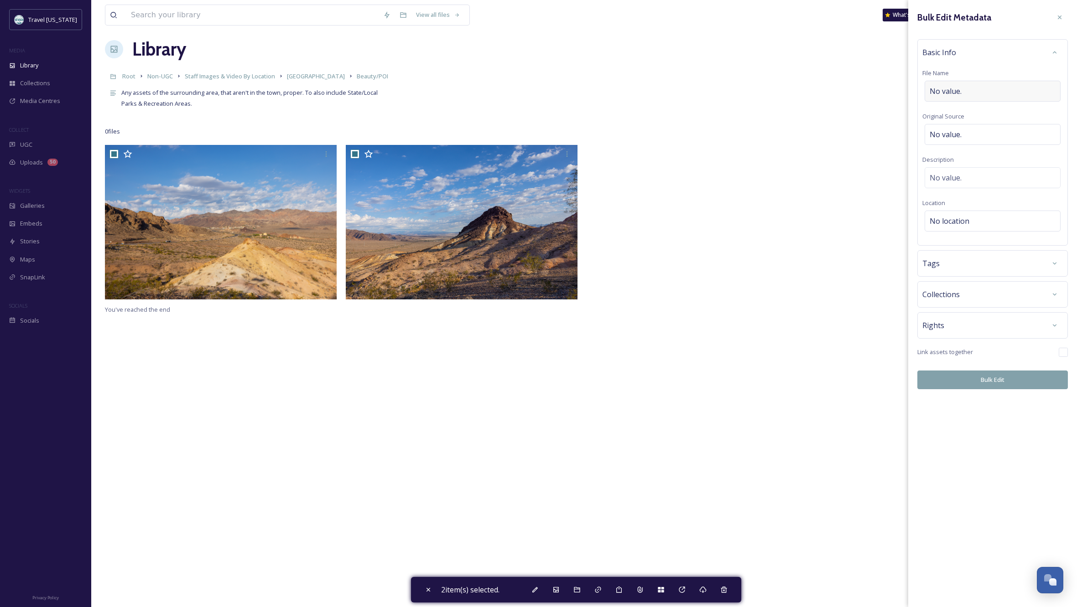
click at [962, 89] on div "No value." at bounding box center [992, 91] width 136 height 21
type input "Boulder City outskirts"
click at [974, 173] on div "No value." at bounding box center [992, 177] width 136 height 21
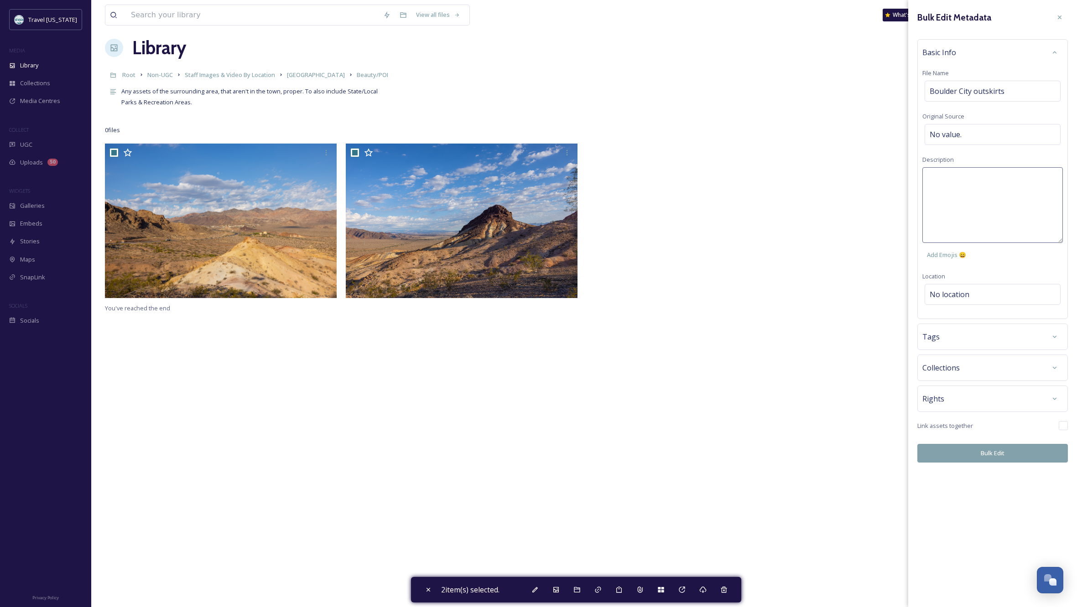
scroll to position [5, 0]
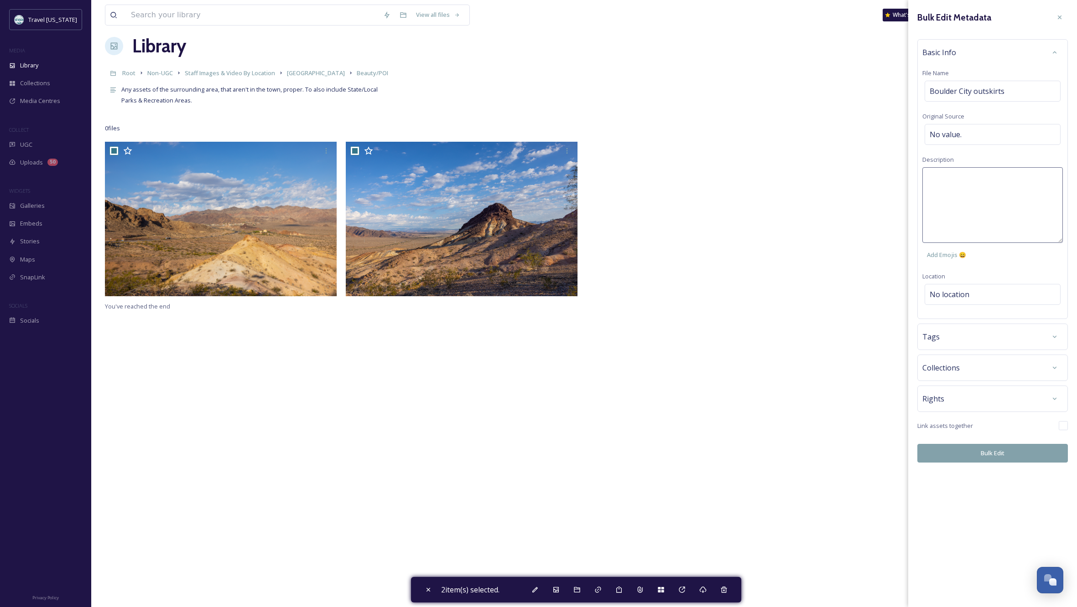
click at [969, 179] on textarea at bounding box center [992, 205] width 140 height 76
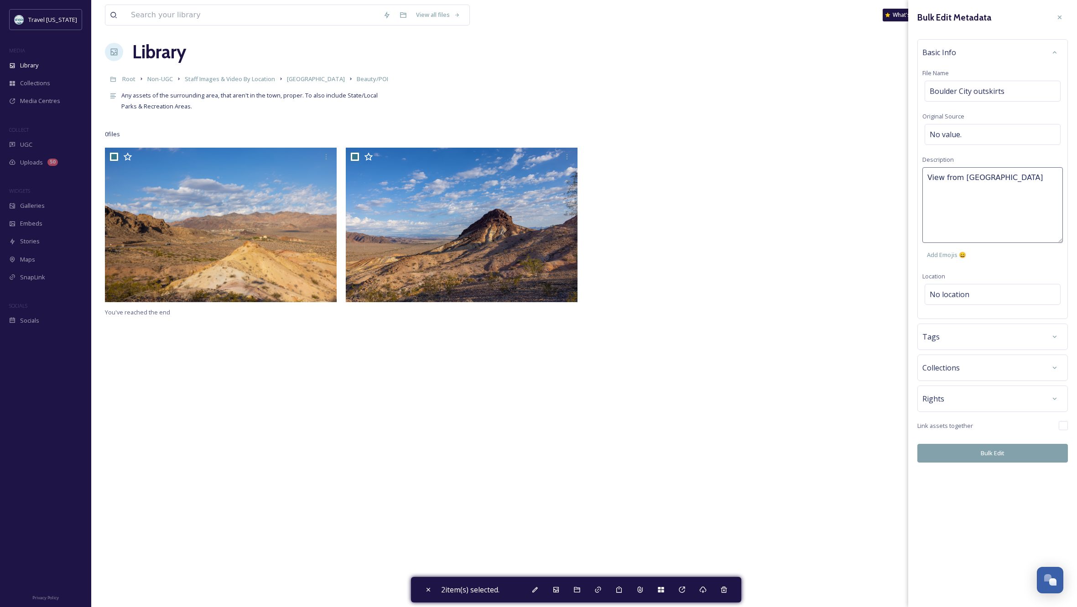
drag, startPoint x: 999, startPoint y: 177, endPoint x: 964, endPoint y: 178, distance: 35.1
click at [964, 178] on textarea "View from [GEOGRAPHIC_DATA]" at bounding box center [992, 205] width 140 height 76
drag, startPoint x: 1002, startPoint y: 192, endPoint x: 962, endPoint y: 189, distance: 39.7
click at [962, 189] on textarea "View from [PERSON_NAME][GEOGRAPHIC_DATA] parking lot, looking" at bounding box center [992, 205] width 140 height 76
click at [929, 189] on textarea "View from [PERSON_NAME][GEOGRAPHIC_DATA] parking lot." at bounding box center [992, 205] width 140 height 76
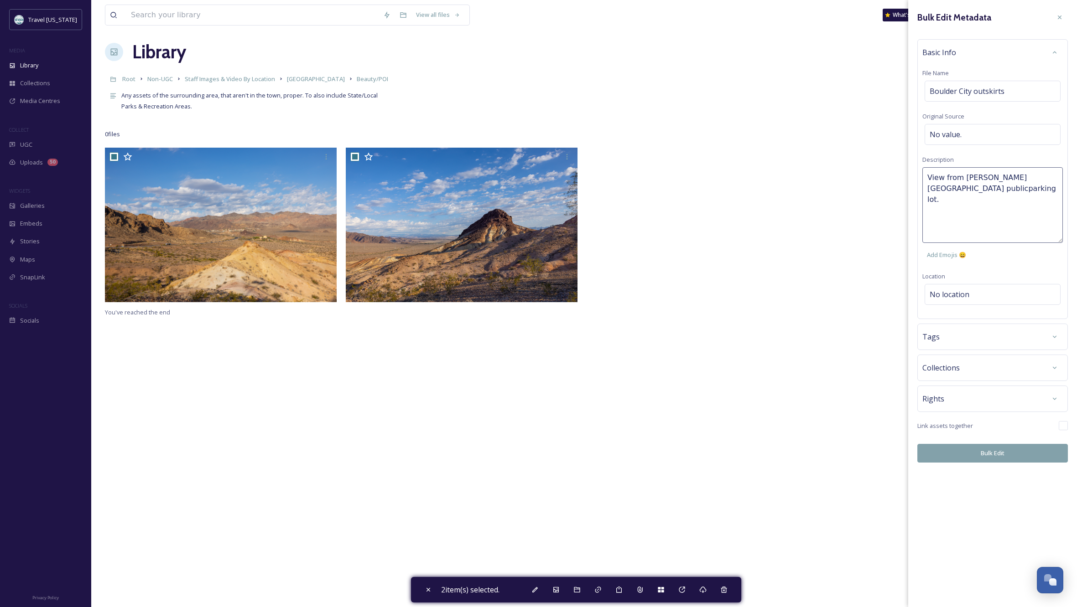
type textarea "View from [PERSON_NAME][GEOGRAPHIC_DATA] public parking lot."
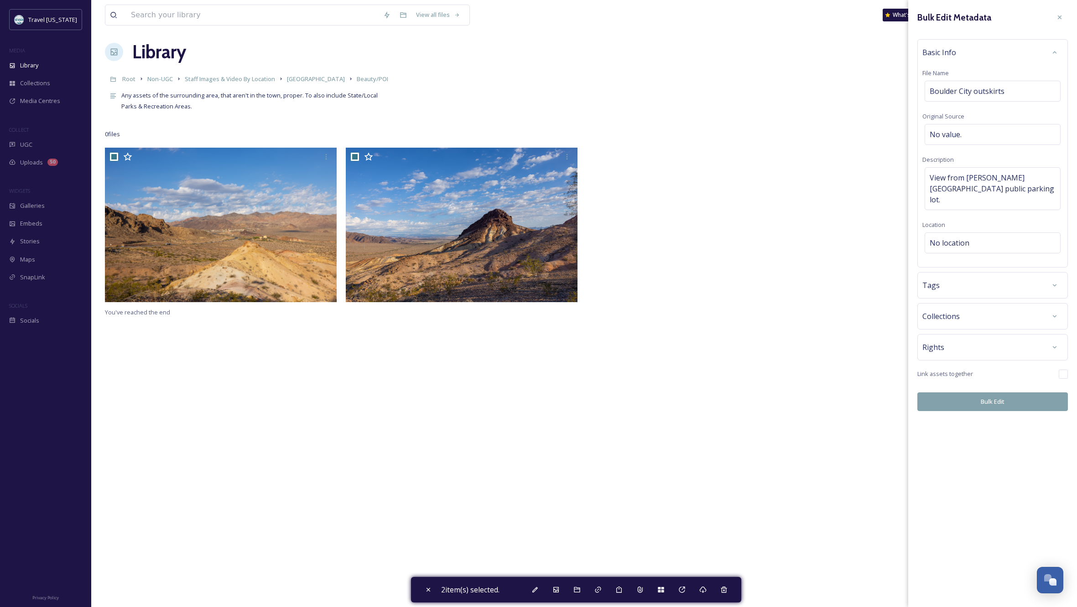
click at [993, 295] on div "Bulk Edit Metadata Basic Info File Name Boulder City outskirts Original Source …" at bounding box center [992, 210] width 169 height 421
click at [971, 235] on div "No location" at bounding box center [992, 243] width 136 height 21
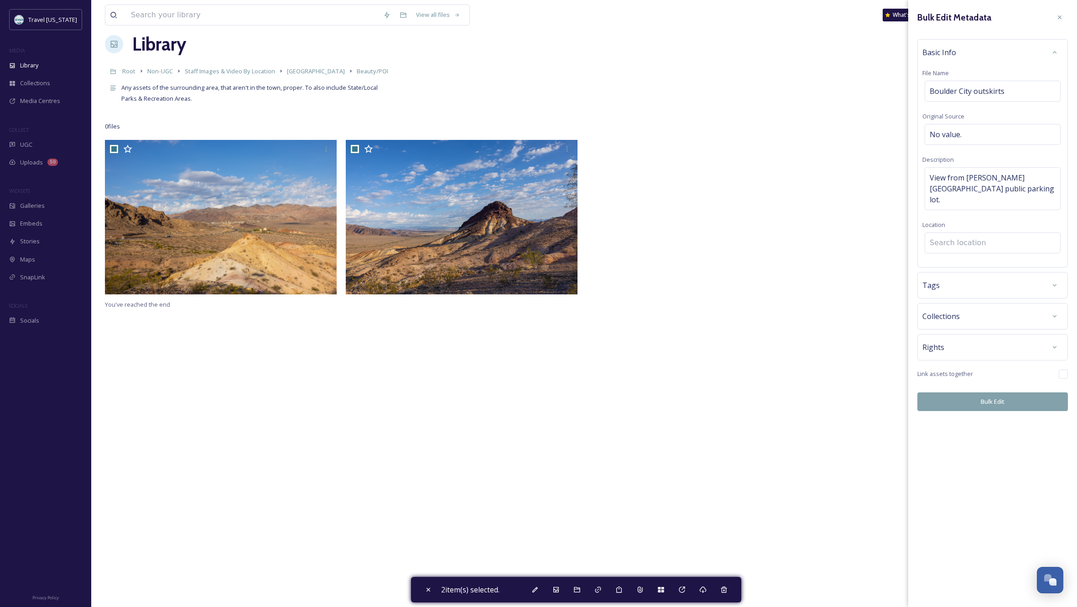
scroll to position [17, 0]
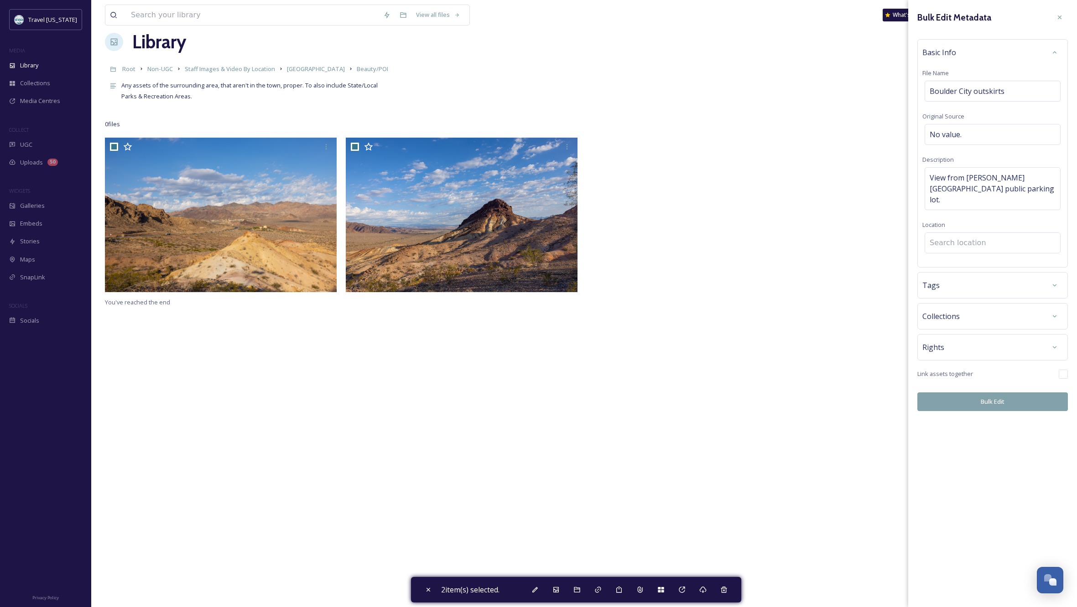
click at [970, 233] on input at bounding box center [992, 243] width 135 height 20
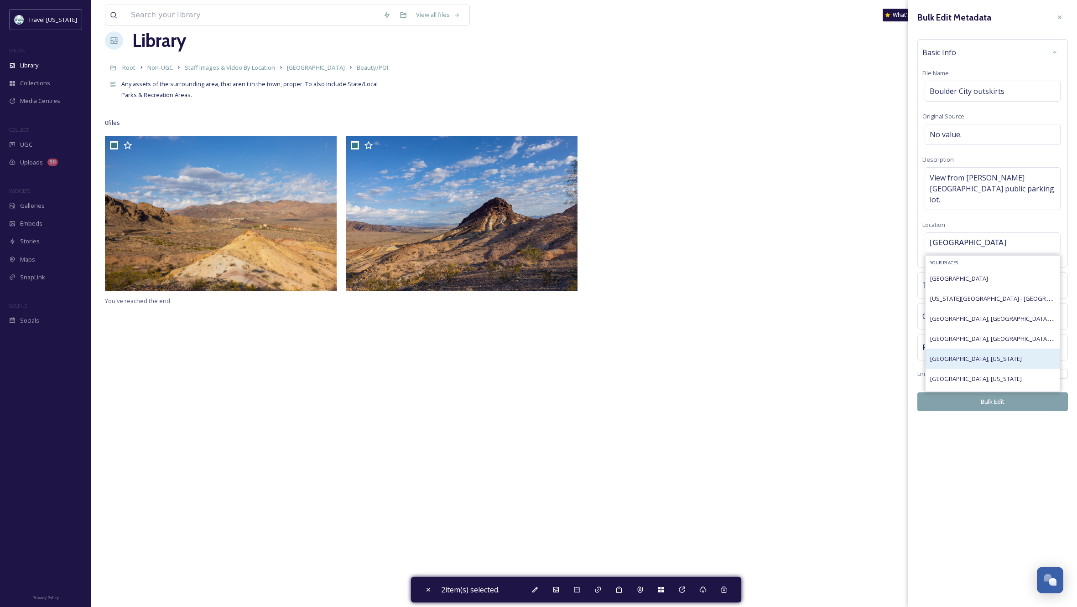
type input "[GEOGRAPHIC_DATA]"
click at [955, 355] on span "[GEOGRAPHIC_DATA], [US_STATE]" at bounding box center [976, 359] width 92 height 8
click at [952, 375] on span "[GEOGRAPHIC_DATA], [US_STATE]" at bounding box center [976, 379] width 92 height 8
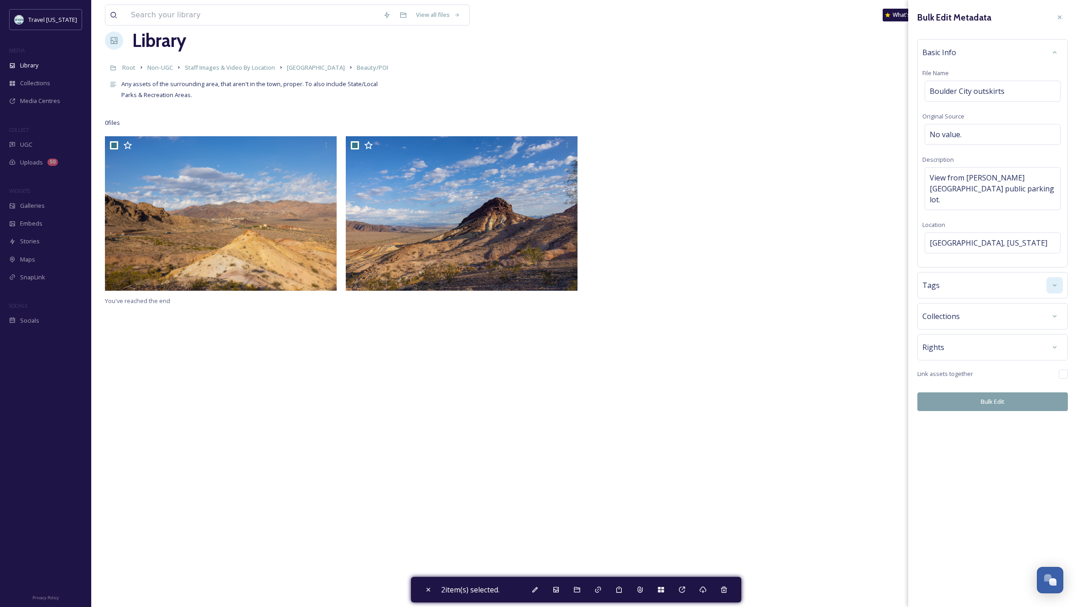
click at [1049, 277] on div at bounding box center [1054, 285] width 16 height 16
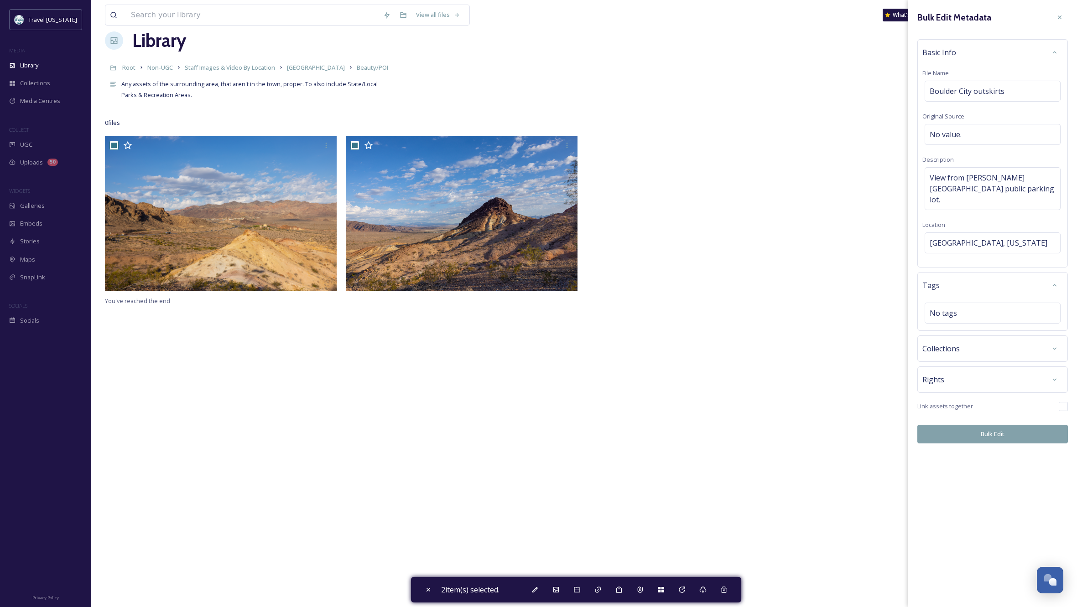
click at [992, 425] on button "Bulk Edit" at bounding box center [992, 434] width 151 height 19
checkbox input "false"
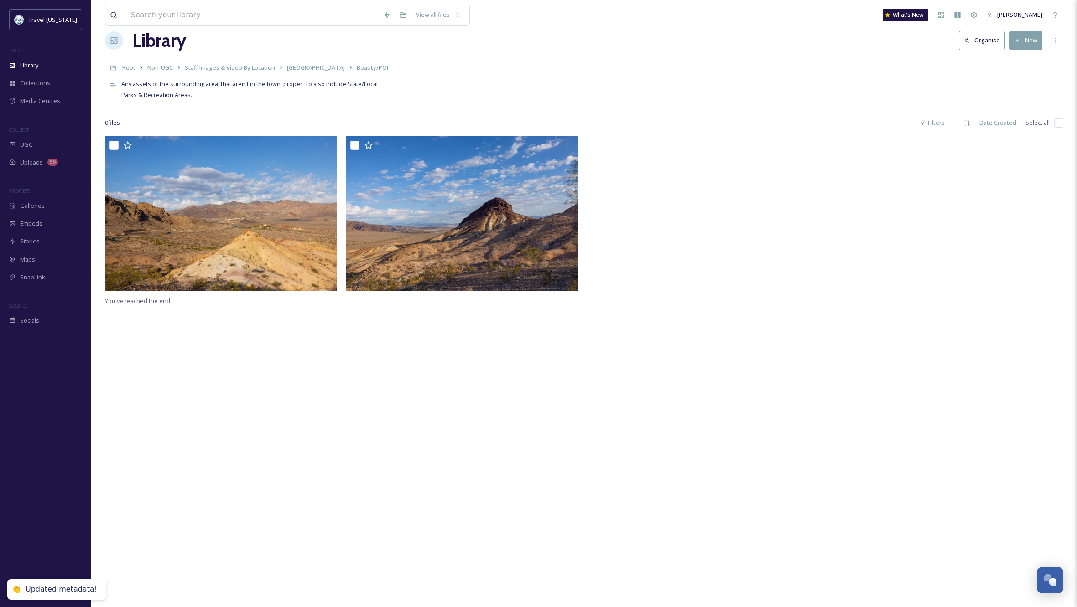
click at [427, 384] on div "You've reached the end" at bounding box center [584, 439] width 958 height 607
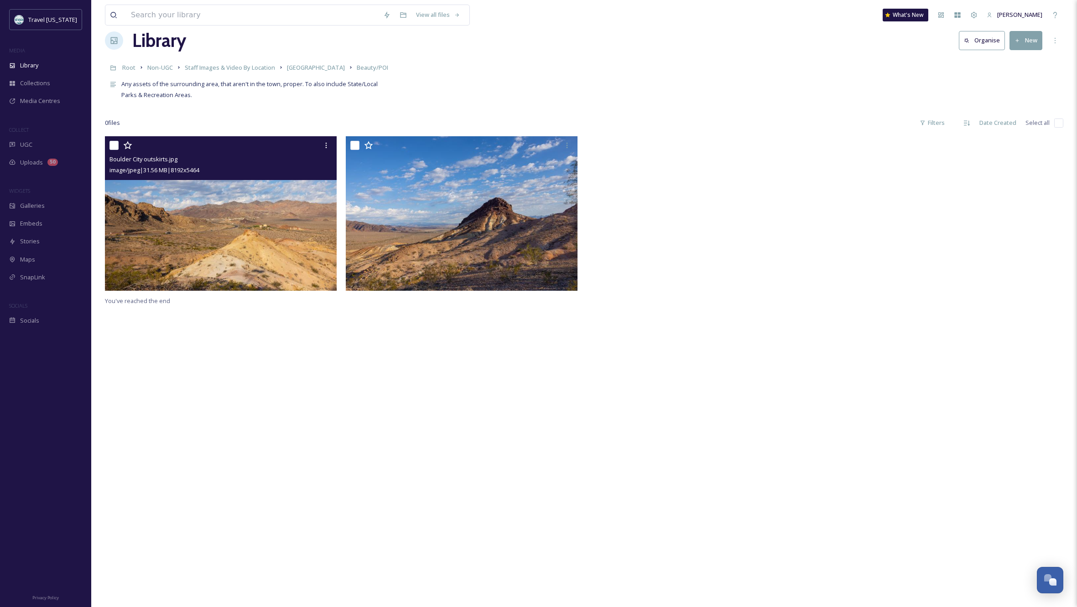
click at [208, 225] on img at bounding box center [221, 213] width 232 height 155
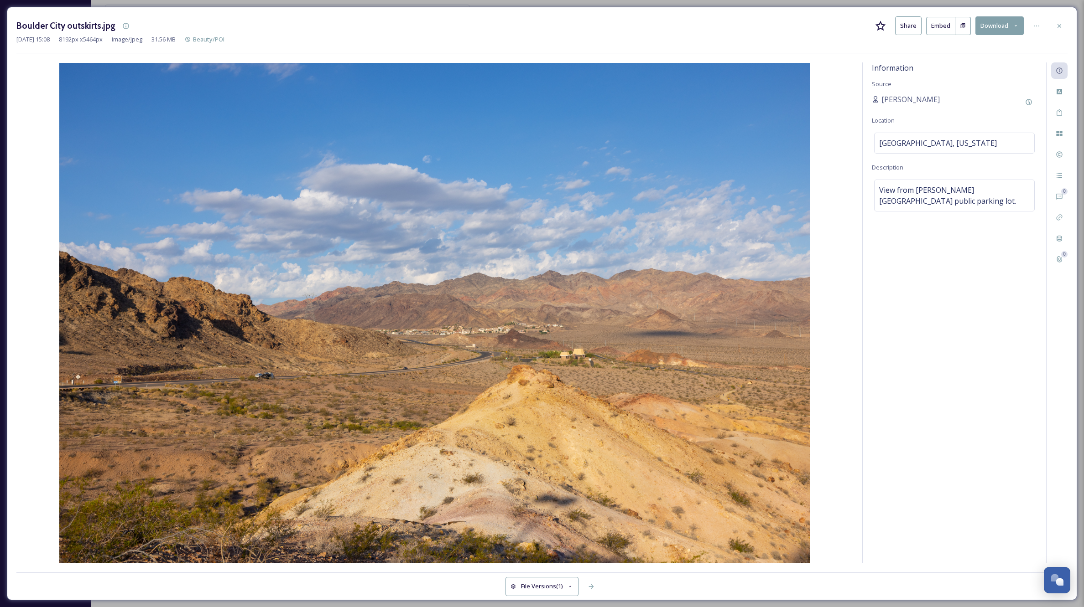
click at [1058, 25] on icon at bounding box center [1059, 26] width 4 height 4
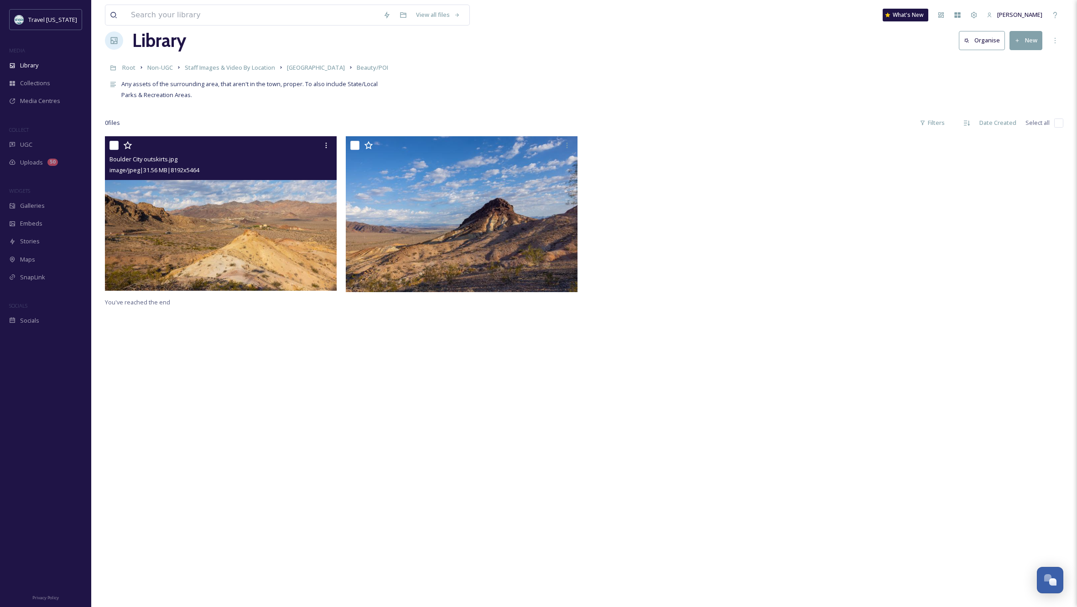
click at [530, 369] on div "Boulder City outskirts.jpg image/jpeg | 31.56 MB | 8192 x 5464 You've reached t…" at bounding box center [584, 439] width 958 height 607
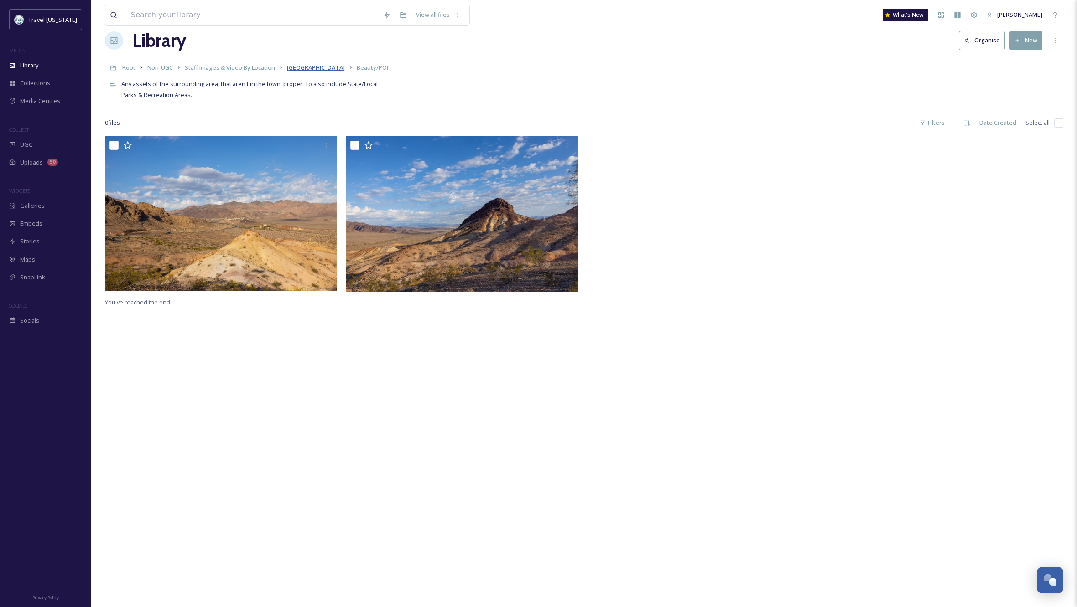
click at [312, 67] on span "[GEOGRAPHIC_DATA]" at bounding box center [316, 67] width 58 height 8
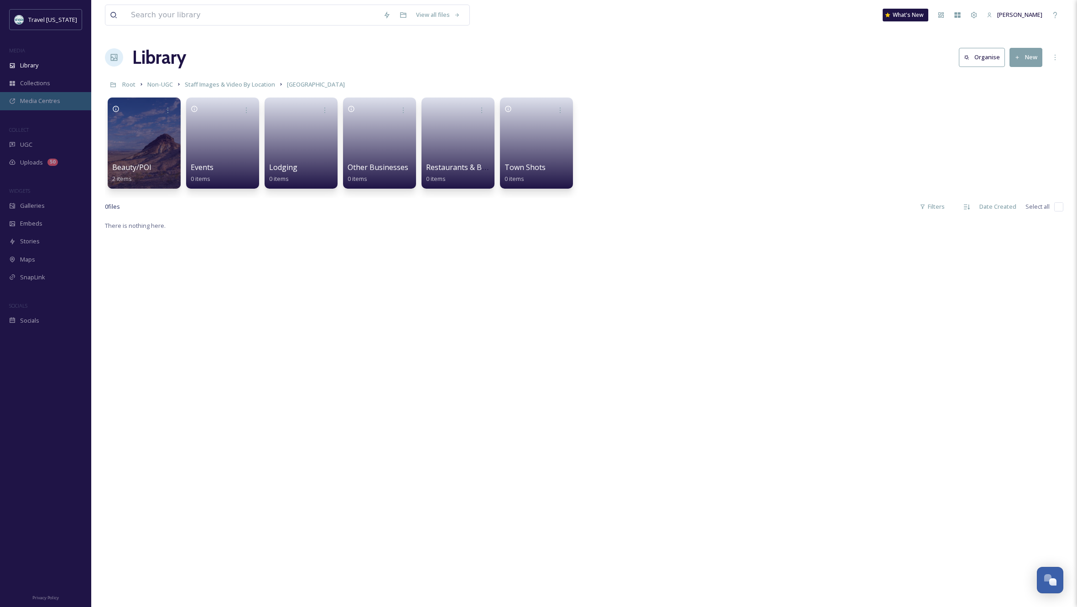
click at [48, 102] on span "Media Centres" at bounding box center [40, 101] width 40 height 9
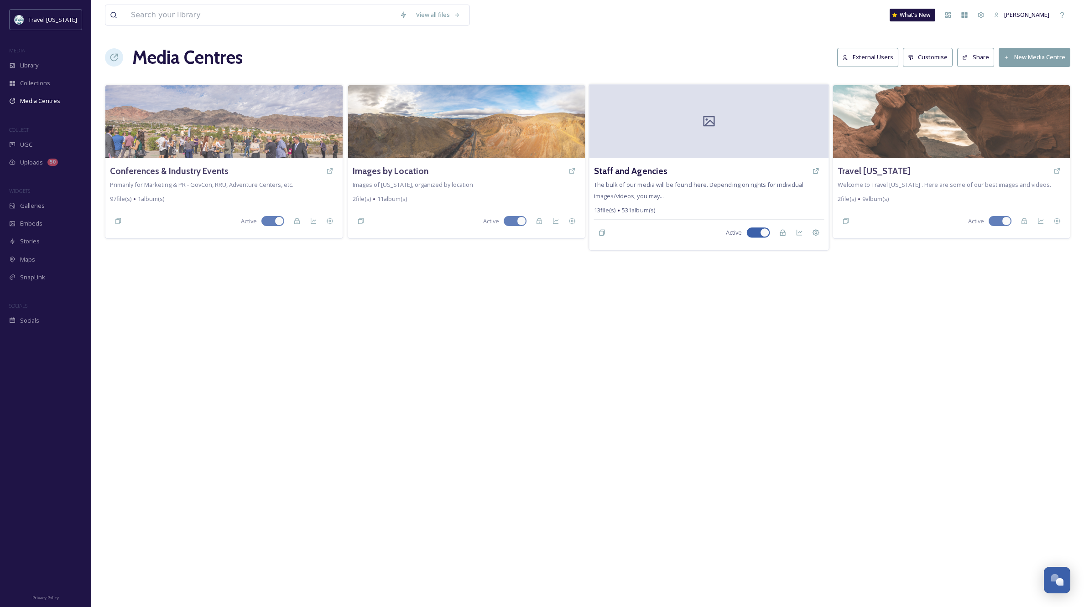
click at [703, 151] on div at bounding box center [708, 121] width 239 height 74
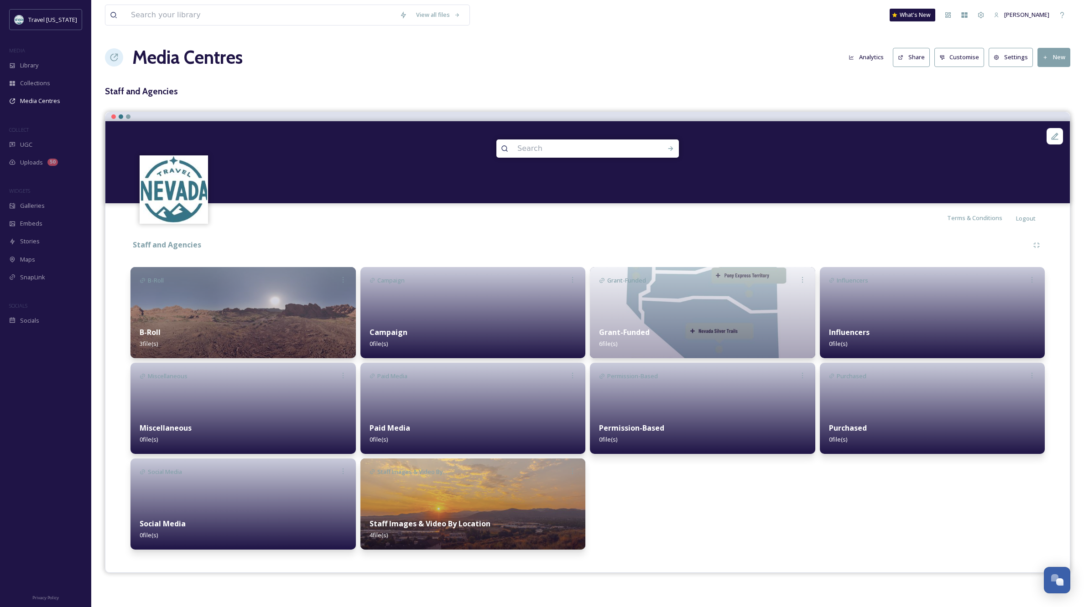
click at [472, 503] on img at bounding box center [472, 504] width 225 height 91
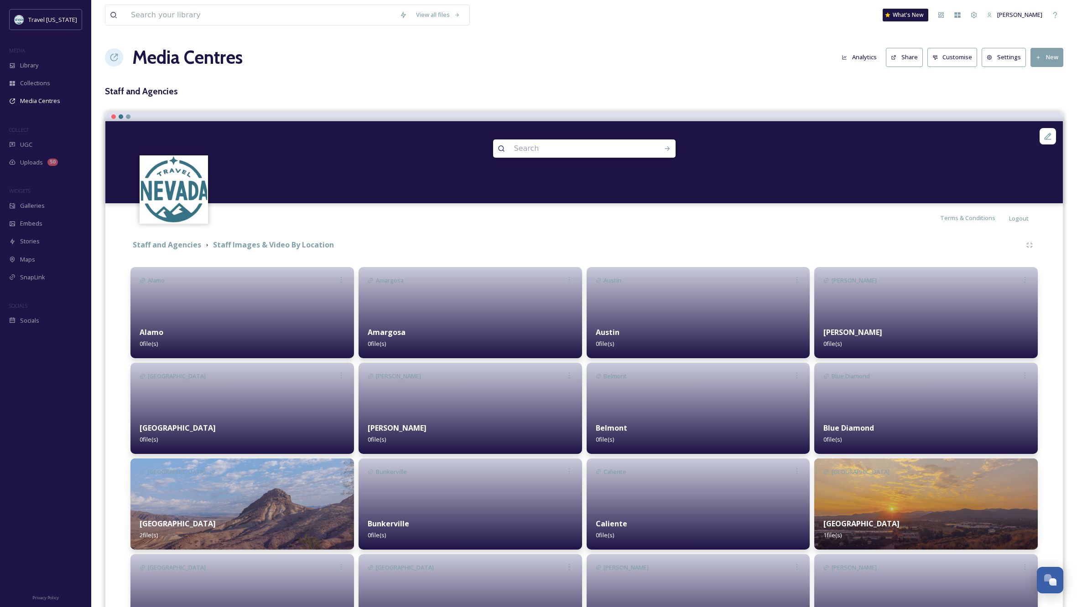
click at [261, 493] on img at bounding box center [241, 504] width 223 height 91
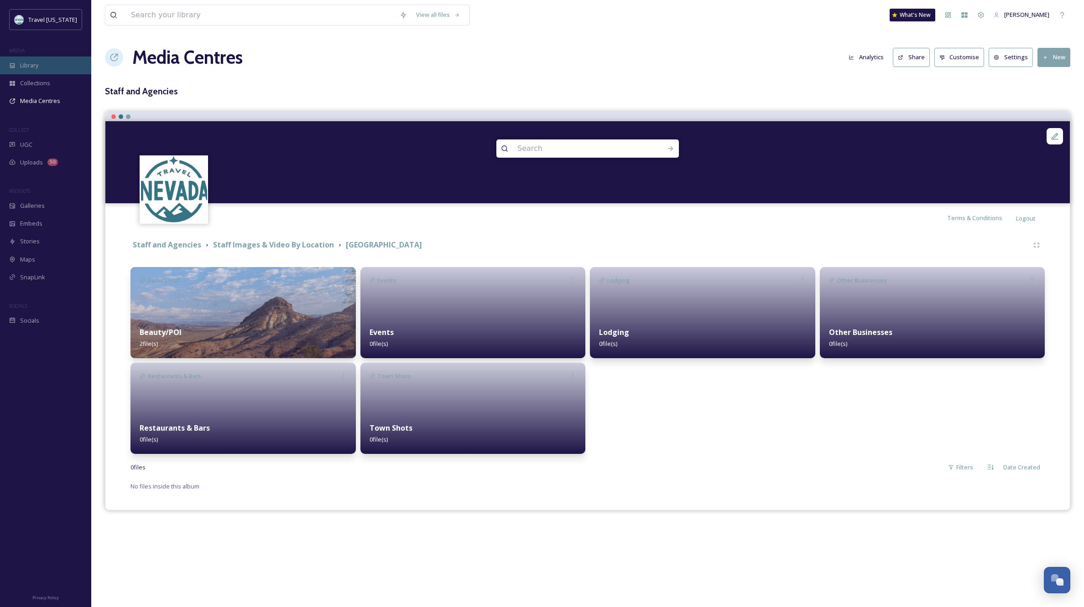
click at [19, 63] on div "Library" at bounding box center [45, 66] width 91 height 18
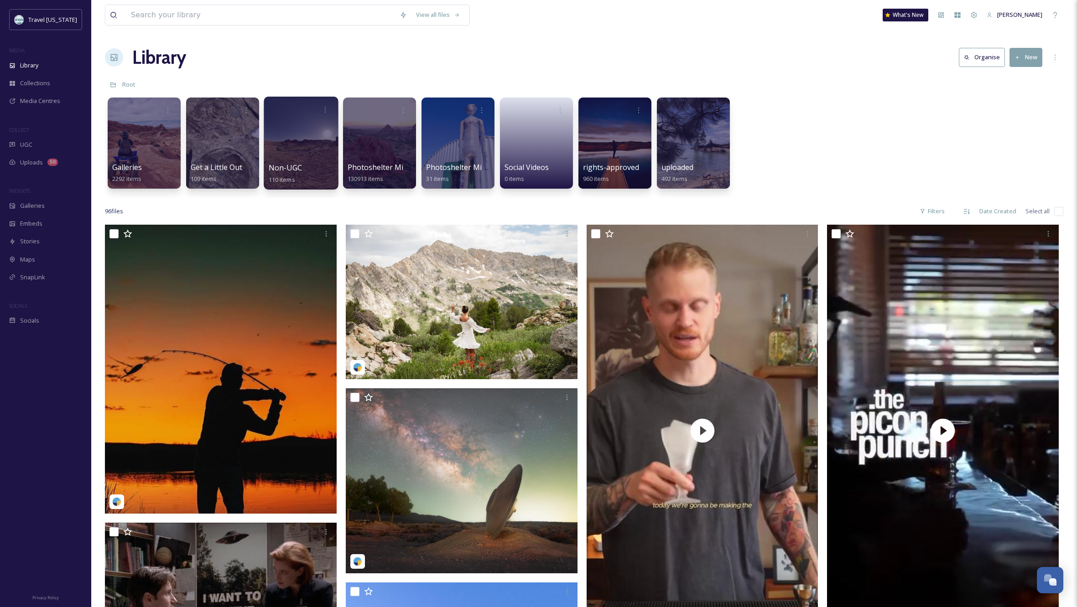
click at [304, 146] on div at bounding box center [301, 143] width 74 height 93
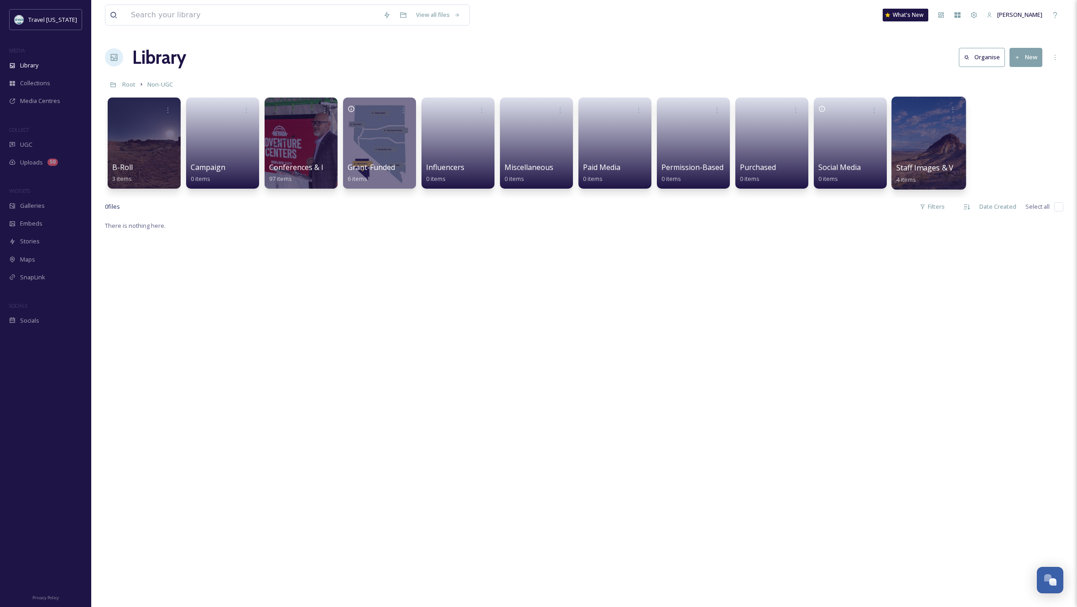
click at [931, 144] on div at bounding box center [928, 143] width 74 height 93
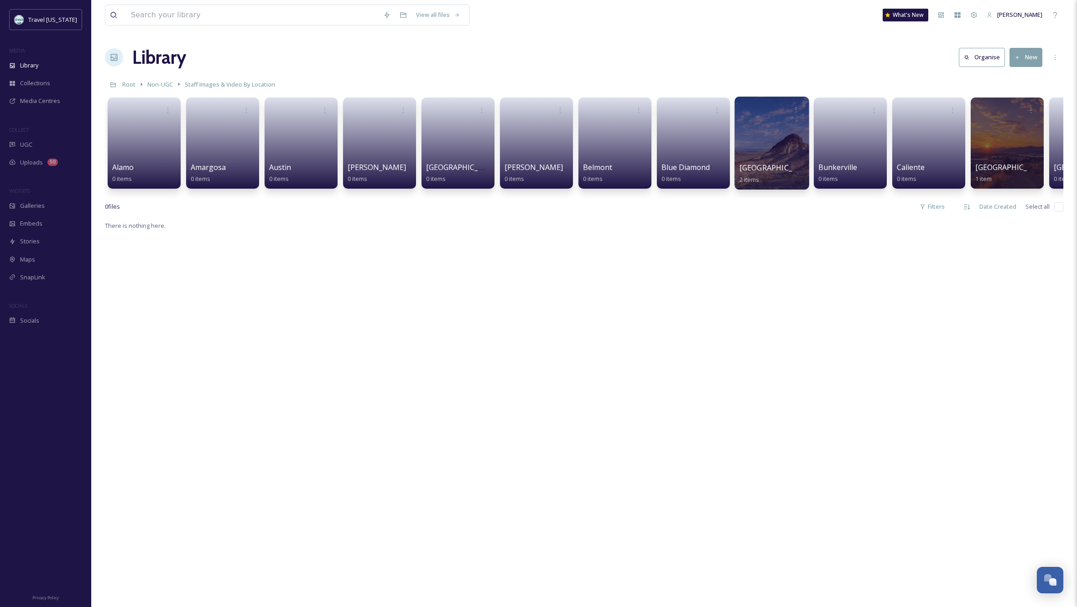
click at [784, 154] on div at bounding box center [771, 143] width 74 height 93
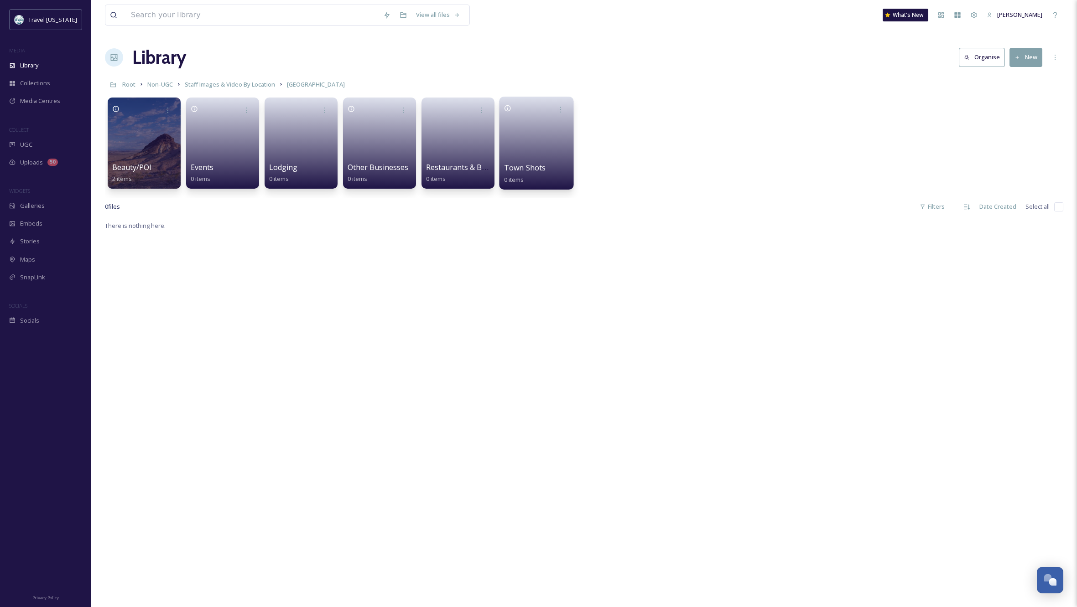
click at [529, 154] on link at bounding box center [536, 140] width 65 height 44
